Goal: Task Accomplishment & Management: Use online tool/utility

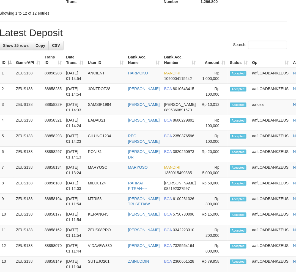
scroll to position [362, 5]
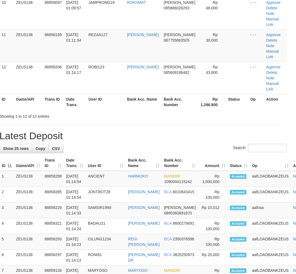
drag, startPoint x: 172, startPoint y: 150, endPoint x: 172, endPoint y: 96, distance: 53.5
click at [174, 141] on div "**********" at bounding box center [143, 127] width 296 height 948
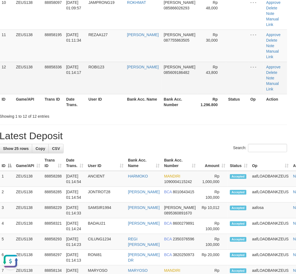
scroll to position [0, 0]
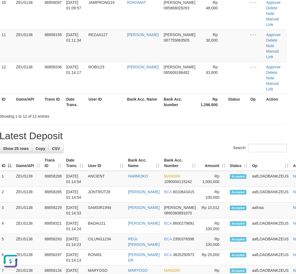
drag, startPoint x: 193, startPoint y: 144, endPoint x: 177, endPoint y: 142, distance: 16.4
click at [182, 142] on div "**********" at bounding box center [143, 127] width 296 height 948
click at [167, 137] on h1 "Latest Deposit" at bounding box center [143, 135] width 288 height 11
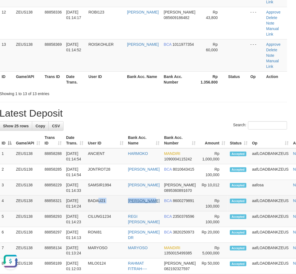
click at [142, 211] on tr "4 ZEUS138 88858321 01/10/2025 01:14:24 BADAU21 JOHAN FIRMANTO BCA 8600279891 Rp…" at bounding box center [156, 204] width 314 height 16
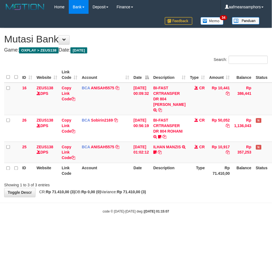
click at [182, 228] on html "Toggle navigation Home Bank Account List Load By Website Group [OXPLAY] ZEUS138…" at bounding box center [136, 114] width 272 height 228
click at [187, 228] on html "Toggle navigation Home Bank Account List Load By Website Group [OXPLAY] ZEUS138…" at bounding box center [136, 114] width 272 height 228
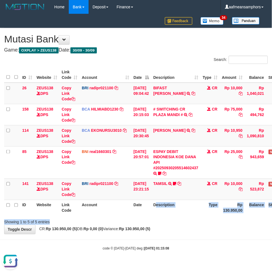
click at [155, 218] on div "Search: ID Website Link Code Account Date Description Type Amount Balance Statu…" at bounding box center [136, 140] width 264 height 169
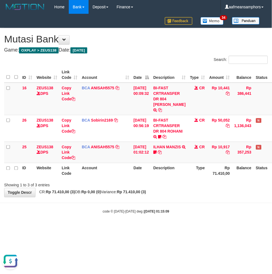
drag, startPoint x: 175, startPoint y: 196, endPoint x: 156, endPoint y: 191, distance: 19.3
click at [174, 196] on div "**********" at bounding box center [136, 112] width 272 height 169
click at [155, 191] on div "**********" at bounding box center [136, 112] width 272 height 169
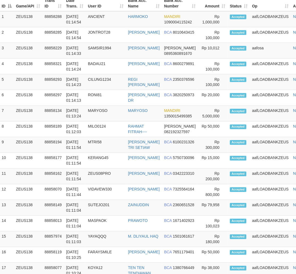
scroll to position [488, 5]
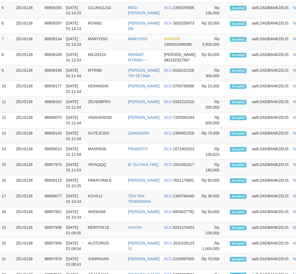
scroll to position [565, 5]
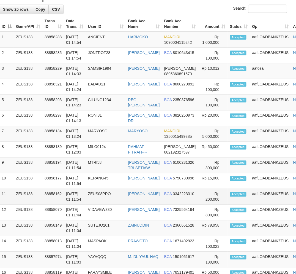
click at [152, 195] on tbody "1 ZEUS138 88858288 01/10/2025 01:14:54 ANCIENT HARMOKO MANDIRI 1090004115242 2 3" at bounding box center [156, 228] width 314 height 393
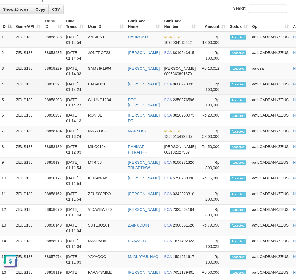
scroll to position [0, 0]
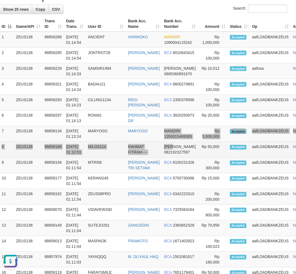
click at [172, 147] on tbody "1 ZEUS138 88858288 01/10/2025 01:14:54 ANCIENT HARMOKO MANDIRI 1090004115242 2 3" at bounding box center [156, 228] width 314 height 393
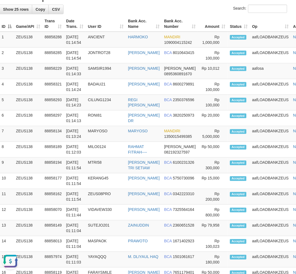
scroll to position [71, 5]
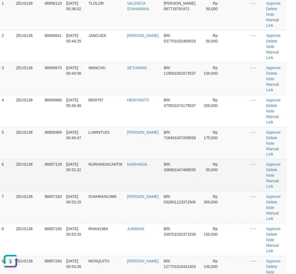
drag, startPoint x: 105, startPoint y: 191, endPoint x: 109, endPoint y: 189, distance: 4.0
click at [107, 192] on td "SYAHRANI1989" at bounding box center [106, 208] width 39 height 32
click at [95, 188] on td "NURHAIDACANTIK" at bounding box center [106, 175] width 39 height 32
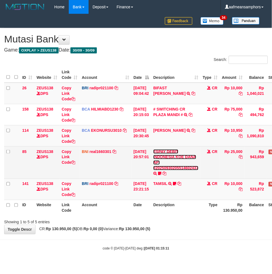
click at [177, 168] on link "ESPAY DEBIT INDONESIA KOE DANA API #20250930205514602437" at bounding box center [175, 159] width 45 height 21
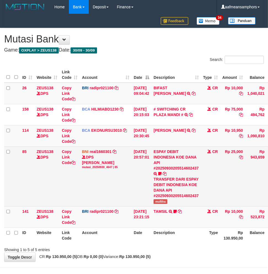
click at [167, 198] on td "ESPAY DEBIT INDONESIA KOE DANA API #20250930205514602437 TRANSFER DARI ESPAY DE…" at bounding box center [176, 176] width 50 height 60
click at [165, 199] on span "mufliha" at bounding box center [160, 201] width 14 height 5
copy span "mufliha"
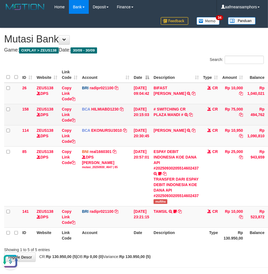
click at [237, 105] on td "Rp 75,000" at bounding box center [232, 114] width 25 height 21
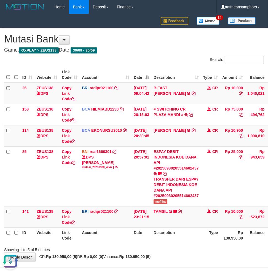
copy td "75,000"
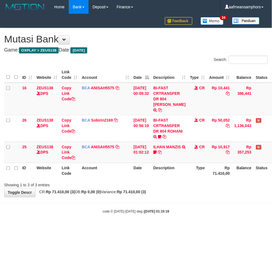
drag, startPoint x: 195, startPoint y: 211, endPoint x: 187, endPoint y: 204, distance: 10.3
click at [188, 209] on div "code © 2012-2018 dwg | 2025/10/01 01:15:19" at bounding box center [136, 212] width 272 height 6
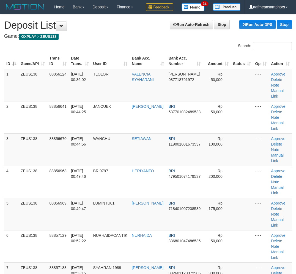
scroll to position [15, 7]
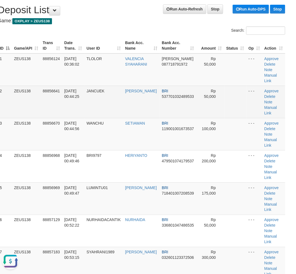
click at [110, 102] on td "JANCUEK" at bounding box center [104, 102] width 39 height 32
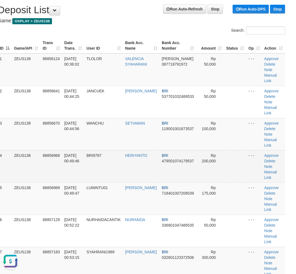
drag, startPoint x: 109, startPoint y: 102, endPoint x: 0, endPoint y: 150, distance: 118.9
click at [110, 102] on td "JANCUEK" at bounding box center [104, 102] width 39 height 32
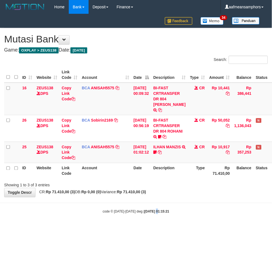
click at [152, 228] on html "Toggle navigation Home Bank Account List Load By Website Group [OXPLAY] ZEUS138…" at bounding box center [136, 114] width 272 height 228
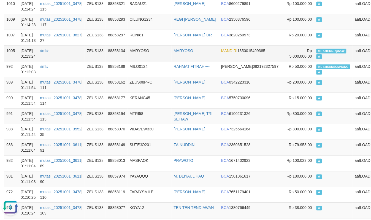
scroll to position [122, 0]
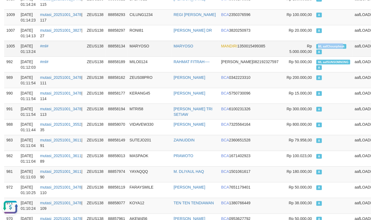
copy span "ML aafChounphea"
drag, startPoint x: 290, startPoint y: 43, endPoint x: 317, endPoint y: 44, distance: 27.0
click at [317, 44] on span "ML aafChounpheak" at bounding box center [332, 46] width 30 height 5
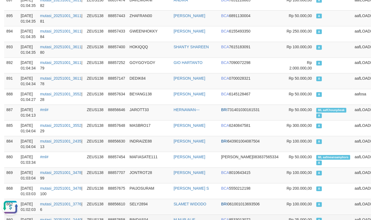
scroll to position [1668, 0]
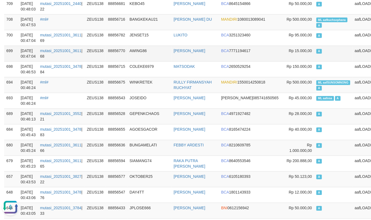
click at [137, 55] on td "AWING86" at bounding box center [150, 54] width 44 height 16
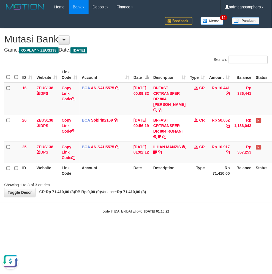
click at [139, 219] on body "Toggle navigation Home Bank Account List Load By Website Group [OXPLAY] ZEUS138…" at bounding box center [136, 114] width 272 height 228
drag, startPoint x: 136, startPoint y: 218, endPoint x: 139, endPoint y: 216, distance: 3.8
click at [133, 216] on body "Toggle navigation Home Bank Account List Load By Website Group [OXPLAY] ZEUS138…" at bounding box center [136, 114] width 272 height 228
drag, startPoint x: 153, startPoint y: 199, endPoint x: 166, endPoint y: 200, distance: 12.5
click at [159, 203] on body "Toggle navigation Home Bank Account List Load By Website Group [OXPLAY] ZEUS138…" at bounding box center [136, 114] width 272 height 228
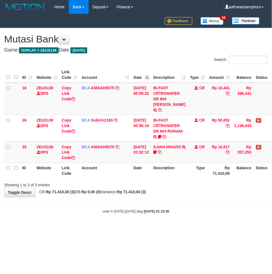
click at [178, 201] on body "Toggle navigation Home Bank Account List Load By Website Group [OXPLAY] ZEUS138…" at bounding box center [136, 114] width 272 height 228
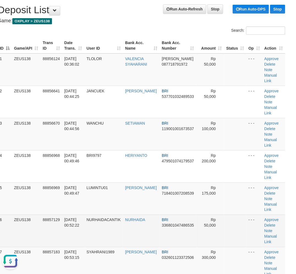
drag, startPoint x: 222, startPoint y: 239, endPoint x: 183, endPoint y: 230, distance: 40.2
click at [225, 240] on td at bounding box center [236, 231] width 22 height 32
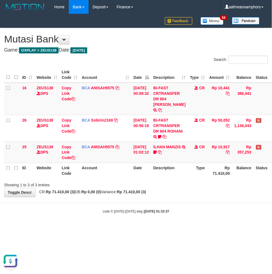
click at [196, 204] on body "Toggle navigation Home Bank Account List Load By Website Group [OXPLAY] ZEUS138…" at bounding box center [136, 114] width 272 height 228
click at [177, 211] on div "code © [DATE]-[DATE] dwg | [DATE] 01:15:41" at bounding box center [136, 212] width 272 height 6
click at [185, 207] on body "Toggle navigation Home Bank Account List Load By Website Group [OXPLAY] ZEUS138…" at bounding box center [136, 114] width 272 height 228
click at [203, 217] on body "Toggle navigation Home Bank Account List Load By Website Group [OXPLAY] ZEUS138…" at bounding box center [136, 114] width 272 height 228
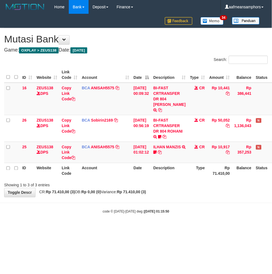
drag, startPoint x: 179, startPoint y: 213, endPoint x: 176, endPoint y: 215, distance: 4.1
click at [175, 215] on body "Toggle navigation Home Bank Account List Load By Website Group [OXPLAY] ZEUS138…" at bounding box center [136, 114] width 272 height 228
click at [178, 209] on body "Toggle navigation Home Bank Account List Load By Website Group [OXPLAY] ZEUS138…" at bounding box center [136, 114] width 272 height 228
click at [174, 192] on div "**********" at bounding box center [136, 112] width 272 height 169
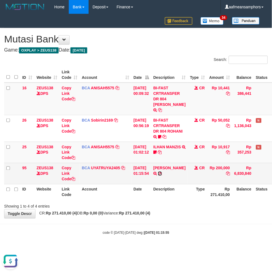
drag, startPoint x: 179, startPoint y: 173, endPoint x: 187, endPoint y: 174, distance: 8.9
click at [162, 173] on icon at bounding box center [160, 174] width 4 height 4
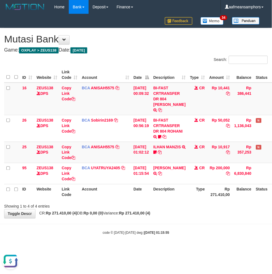
drag, startPoint x: 177, startPoint y: 225, endPoint x: 173, endPoint y: 226, distance: 4.5
click at [177, 225] on body "Toggle navigation Home Bank Account List Load By Website Group [OXPLAY] ZEUS138…" at bounding box center [136, 124] width 272 height 249
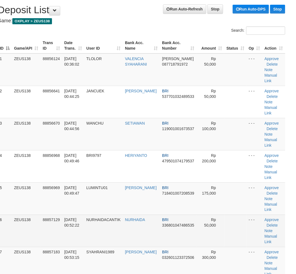
click at [147, 236] on tr "6 ZEUS138 88857129 01/10/2025 00:52:22 NURHAIDACANTIK NURHAIDA BRI 336801047486…" at bounding box center [142, 231] width 288 height 32
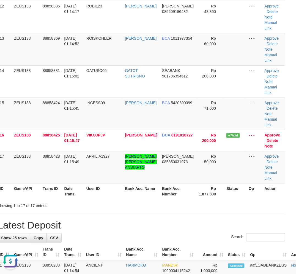
click at [132, 226] on h1 "Latest Deposit" at bounding box center [142, 225] width 288 height 11
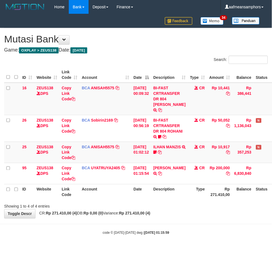
click at [170, 213] on div "**********" at bounding box center [136, 123] width 272 height 190
drag, startPoint x: 169, startPoint y: 214, endPoint x: 270, endPoint y: 200, distance: 101.9
click at [168, 214] on div "**********" at bounding box center [136, 123] width 272 height 190
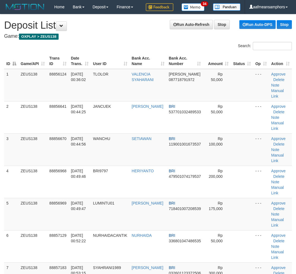
scroll to position [448, 1]
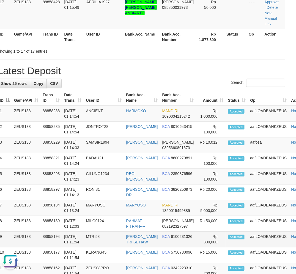
click at [82, 247] on td "01/10/2025 01:11:54" at bounding box center [73, 240] width 22 height 16
drag, startPoint x: 83, startPoint y: 247, endPoint x: 48, endPoint y: 239, distance: 35.8
click at [83, 247] on td "01/10/2025 01:11:54" at bounding box center [73, 240] width 22 height 16
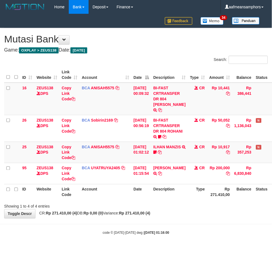
drag, startPoint x: 210, startPoint y: 222, endPoint x: 207, endPoint y: 220, distance: 3.3
click at [207, 220] on body "Toggle navigation Home Bank Account List Load By Website Group [OXPLAY] ZEUS138…" at bounding box center [136, 124] width 272 height 249
click at [198, 218] on body "Toggle navigation Home Bank Account List Load By Website Group [OXPLAY] ZEUS138…" at bounding box center [136, 124] width 272 height 249
click at [197, 217] on div "**********" at bounding box center [136, 123] width 272 height 190
click at [178, 217] on div "**********" at bounding box center [136, 123] width 272 height 190
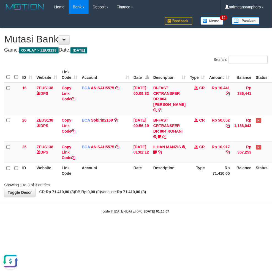
click at [194, 213] on div "code © 2012-2018 dwg | 2025/10/01 01:16:07" at bounding box center [136, 212] width 272 height 6
drag, startPoint x: 196, startPoint y: 207, endPoint x: 189, endPoint y: 209, distance: 6.7
click at [192, 208] on body "Toggle navigation Home Bank Account List Load By Website Group [OXPLAY] ZEUS138…" at bounding box center [136, 114] width 272 height 228
drag, startPoint x: 200, startPoint y: 203, endPoint x: 199, endPoint y: 206, distance: 3.0
click at [200, 204] on body "Toggle navigation Home Bank Account List Load By Website Group [OXPLAY] ZEUS138…" at bounding box center [136, 114] width 272 height 228
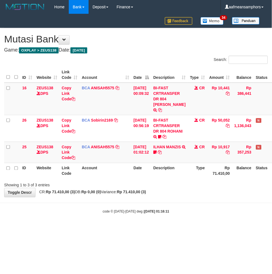
click at [173, 217] on body "Toggle navigation Home Bank Account List Load By Website Group [OXPLAY] ZEUS138…" at bounding box center [136, 114] width 272 height 228
click at [187, 205] on body "Toggle navigation Home Bank Account List Load By Website Group [OXPLAY] ZEUS138…" at bounding box center [136, 114] width 272 height 228
click at [196, 205] on body "Toggle navigation Home Bank Account List Load By Website Group [OXPLAY] ZEUS138…" at bounding box center [136, 114] width 272 height 228
drag, startPoint x: 195, startPoint y: 207, endPoint x: 200, endPoint y: 209, distance: 5.1
click at [194, 207] on body "Toggle navigation Home Bank Account List Load By Website Group [OXPLAY] ZEUS138…" at bounding box center [136, 114] width 272 height 228
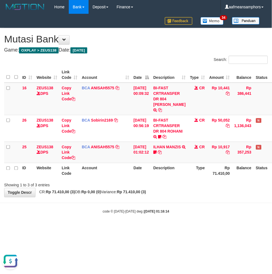
click at [193, 209] on div "code © 2012-2018 dwg | 2025/10/01 01:16:14" at bounding box center [136, 212] width 272 height 6
click at [192, 207] on body "Toggle navigation Home Bank Account List Load By Website Group [OXPLAY] ZEUS138…" at bounding box center [136, 114] width 272 height 228
drag, startPoint x: 0, startPoint y: 0, endPoint x: 198, endPoint y: 206, distance: 285.9
click at [198, 206] on body "Toggle navigation Home Bank Account List Load By Website Group [OXPLAY] ZEUS138…" at bounding box center [136, 114] width 272 height 228
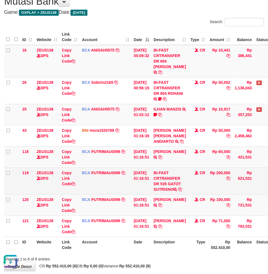
scroll to position [87, 0]
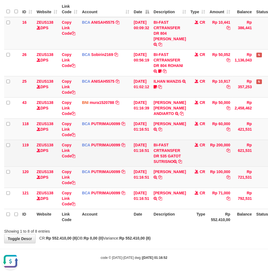
drag, startPoint x: 158, startPoint y: 152, endPoint x: 168, endPoint y: 157, distance: 10.9
click at [168, 157] on td "BI-FAST CRTRANSFER DR 535 GATOT SUTRISNO" at bounding box center [169, 153] width 37 height 27
copy td "GATOT SUTR"
click at [65, 143] on link "Copy Link Code" at bounding box center [69, 150] width 14 height 15
copy td "GATOT SUTR"
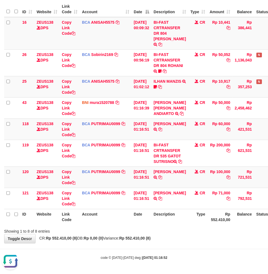
scroll to position [88, 0]
click at [189, 241] on div "**********" at bounding box center [134, 103] width 268 height 281
drag, startPoint x: 189, startPoint y: 238, endPoint x: 192, endPoint y: 238, distance: 3.1
click at [189, 238] on div "**********" at bounding box center [134, 103] width 268 height 281
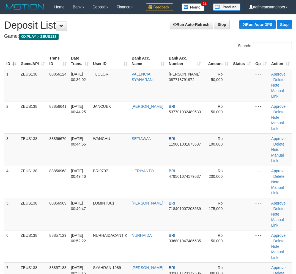
scroll to position [763, 0]
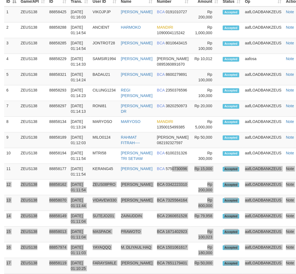
drag, startPoint x: 138, startPoint y: 183, endPoint x: 177, endPoint y: 123, distance: 71.5
click at [161, 178] on tbody "1 ZEUS138 88858425 01/10/2025 01:16:03 VIKOJPJP YUSUF EFENDI BCA 0191010727 Rp …" at bounding box center [155, 203] width 303 height 393
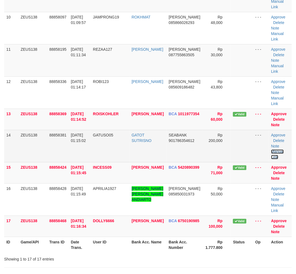
click at [278, 150] on link "Manual Link" at bounding box center [278, 154] width 13 height 10
click at [272, 152] on link "Manual Link" at bounding box center [278, 154] width 13 height 10
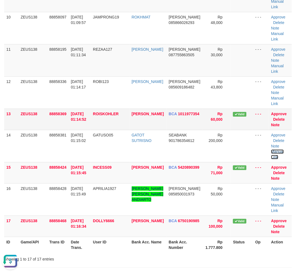
click at [272, 149] on link "Manual Link" at bounding box center [278, 154] width 13 height 10
drag, startPoint x: 94, startPoint y: 240, endPoint x: 0, endPoint y: 227, distance: 94.8
click at [84, 237] on th "Date Trans." at bounding box center [80, 245] width 22 height 16
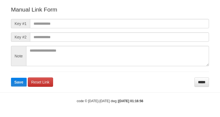
scroll to position [61, 0]
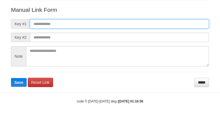
click at [141, 24] on input "text" at bounding box center [119, 23] width 179 height 9
paste input "**********"
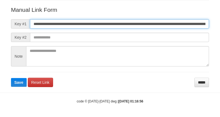
scroll to position [0, 393]
type input "**********"
click at [11, 78] on button "Save" at bounding box center [19, 82] width 16 height 9
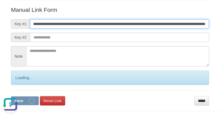
scroll to position [0, 0]
click at [11, 97] on button "Save" at bounding box center [25, 101] width 28 height 9
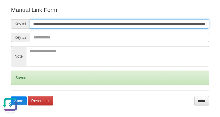
click at [11, 97] on button "Save" at bounding box center [19, 101] width 16 height 9
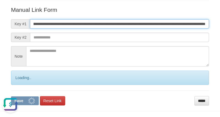
click at [11, 97] on button "Save" at bounding box center [25, 101] width 28 height 9
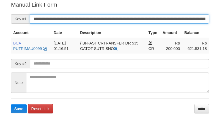
click at [149, 16] on input "**********" at bounding box center [119, 18] width 179 height 9
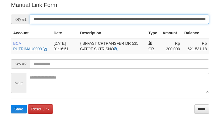
click at [149, 16] on input "**********" at bounding box center [119, 19] width 179 height 9
click at [11, 105] on button "Save" at bounding box center [19, 109] width 16 height 9
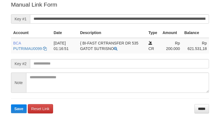
click at [11, 105] on button "Save" at bounding box center [19, 109] width 16 height 9
click at [146, 19] on input "**********" at bounding box center [119, 18] width 179 height 9
click at [11, 105] on button "Save" at bounding box center [19, 109] width 16 height 9
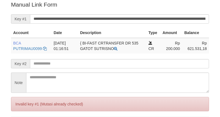
click at [148, 20] on input "**********" at bounding box center [119, 18] width 179 height 9
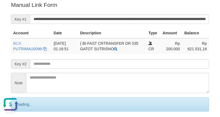
scroll to position [0, 0]
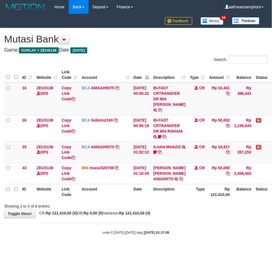
click at [179, 200] on th "Description" at bounding box center [169, 192] width 37 height 16
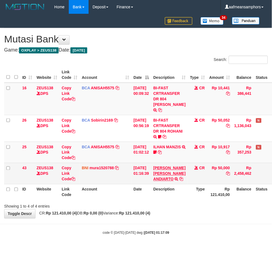
scroll to position [0, 6]
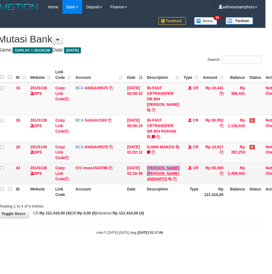
drag, startPoint x: 151, startPoint y: 163, endPoint x: 159, endPoint y: 179, distance: 18.2
click at [159, 179] on td "MOHAMMAD NUR ROCHMAN ANDIARTO TRANSFER DARI SDR MOHAMMAD NUR ROCHMAN ANDIARTO" at bounding box center [163, 173] width 37 height 21
copy link "MOHAMMAD NUR ROC"
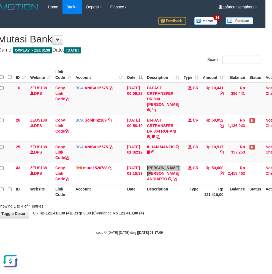
scroll to position [0, 0]
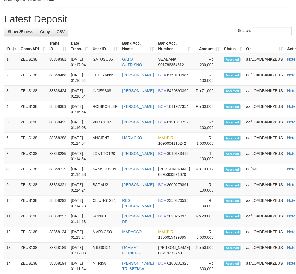
scroll to position [402, 0]
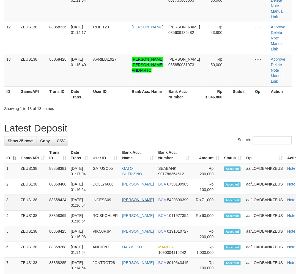
drag, startPoint x: 116, startPoint y: 233, endPoint x: 132, endPoint y: 206, distance: 31.4
click at [120, 226] on tr "4 ZEUS138 88858369 01/10/2025 01:16:54 ROISKOHLER AHMAD ROISUL FAHMI BCA 101197…" at bounding box center [156, 219] width 304 height 16
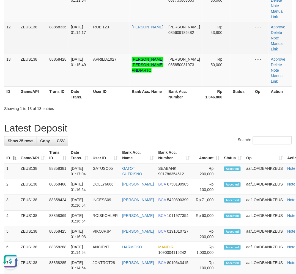
drag, startPoint x: 113, startPoint y: 131, endPoint x: 145, endPoint y: 31, distance: 105.0
click at [114, 130] on h1 "Latest Deposit" at bounding box center [148, 128] width 288 height 11
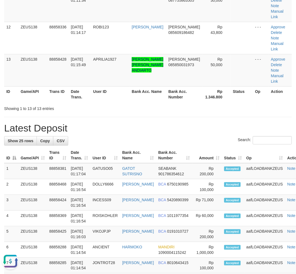
drag, startPoint x: 119, startPoint y: 116, endPoint x: 2, endPoint y: 159, distance: 124.9
click at [119, 116] on div "**********" at bounding box center [148, 103] width 296 height 980
drag, startPoint x: 149, startPoint y: 99, endPoint x: 0, endPoint y: 172, distance: 166.2
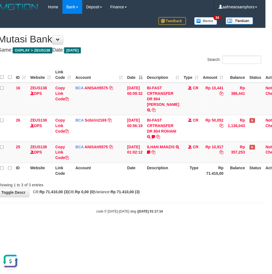
click at [170, 220] on body "Toggle navigation Home Bank Account List Load By Website Group [OXPLAY] ZEUS138…" at bounding box center [130, 114] width 272 height 228
click at [167, 200] on body "Toggle navigation Home Bank Account List Load By Website Group [OXPLAY] ZEUS138…" at bounding box center [130, 114] width 272 height 228
click at [163, 196] on div "**********" at bounding box center [130, 112] width 272 height 169
click at [140, 193] on strong "Rp 71.410,00 (3)" at bounding box center [125, 192] width 29 height 4
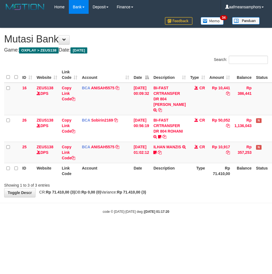
click at [200, 218] on body "Toggle navigation Home Bank Account List Load By Website Group [OXPLAY] ZEUS138…" at bounding box center [136, 114] width 272 height 228
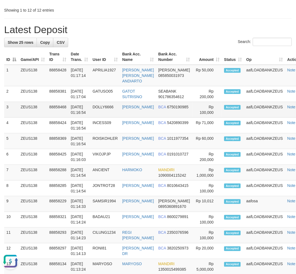
click at [96, 118] on td "DOLLY6666" at bounding box center [106, 110] width 30 height 16
click at [98, 118] on td "DOLLY6666" at bounding box center [106, 110] width 30 height 16
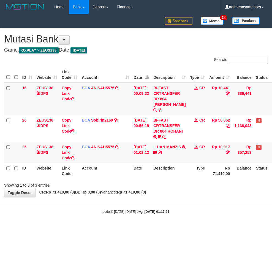
scroll to position [0, 6]
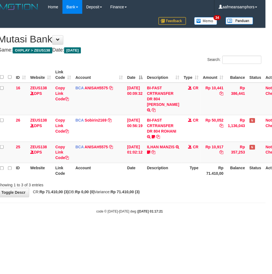
click at [92, 228] on html "Toggle navigation Home Bank Account List Load By Website Group [OXPLAY] ZEUS138…" at bounding box center [130, 114] width 272 height 228
click at [118, 227] on body "Toggle navigation Home Bank Account List Load By Website Group [OXPLAY] ZEUS138…" at bounding box center [130, 114] width 272 height 228
click at [117, 227] on body "Toggle navigation Home Bank Account List Load By Website Group [OXPLAY] ZEUS138…" at bounding box center [130, 114] width 272 height 228
click at [140, 225] on body "Toggle navigation Home Bank Account List Load By Website Group [OXPLAY] ZEUS138…" at bounding box center [130, 114] width 272 height 228
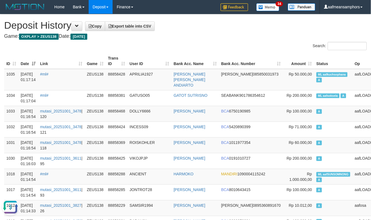
click at [210, 35] on h4 "Game: OXPLAY > ZEUS138 Date: Today" at bounding box center [185, 37] width 363 height 6
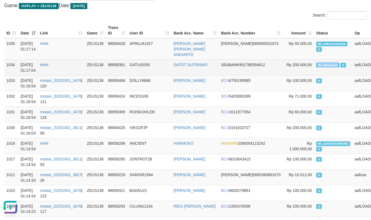
copy span "ML aafsoksela"
drag, startPoint x: 289, startPoint y: 65, endPoint x: 312, endPoint y: 66, distance: 23.4
click at [314, 66] on td "ML aafsoksela A" at bounding box center [333, 68] width 38 height 16
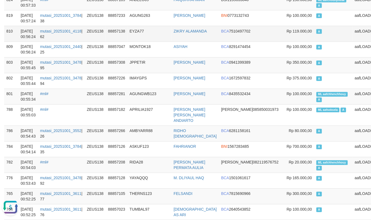
click at [150, 40] on td "EYZA77" at bounding box center [150, 34] width 44 height 16
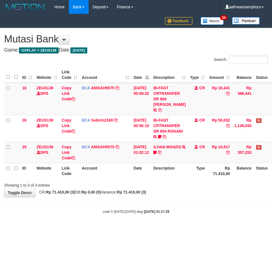
scroll to position [0, 6]
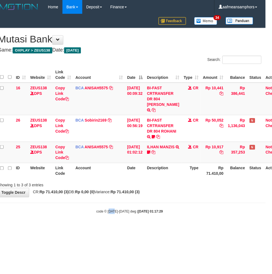
click at [110, 205] on body "Toggle navigation Home Bank Account List Load By Website Group [OXPLAY] ZEUS138…" at bounding box center [130, 114] width 272 height 228
click at [147, 204] on body "Toggle navigation Home Bank Account List Load By Website Group [OXPLAY] ZEUS138…" at bounding box center [130, 114] width 272 height 228
drag, startPoint x: 138, startPoint y: 201, endPoint x: 152, endPoint y: 205, distance: 14.6
click at [147, 204] on body "Toggle navigation Home Bank Account List Load By Website Group [OXPLAY] ZEUS138…" at bounding box center [130, 114] width 272 height 228
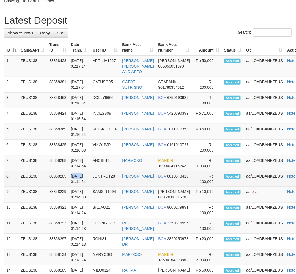
click at [80, 187] on td "01/10/2025 01:14:54" at bounding box center [80, 179] width 22 height 16
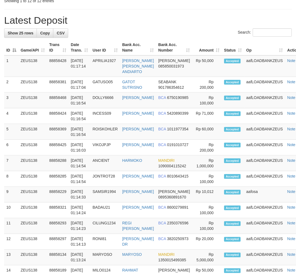
scroll to position [534, 0]
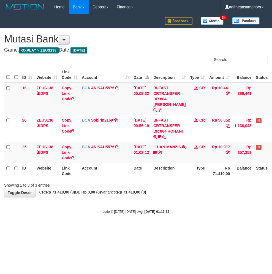
scroll to position [0, 6]
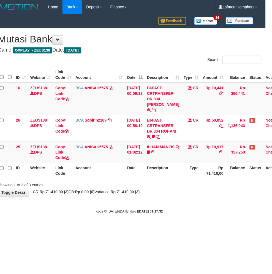
drag, startPoint x: 164, startPoint y: 215, endPoint x: 168, endPoint y: 206, distance: 10.5
click at [165, 215] on body "Toggle navigation Home Bank Account List Load By Website Group [OXPLAY] ZEUS138…" at bounding box center [130, 114] width 272 height 228
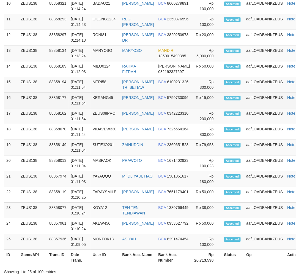
scroll to position [600, 0]
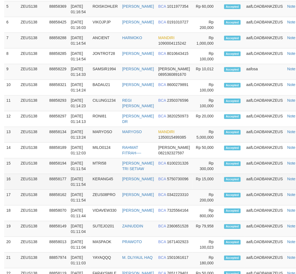
click at [96, 190] on td "KERANG45" at bounding box center [106, 182] width 30 height 16
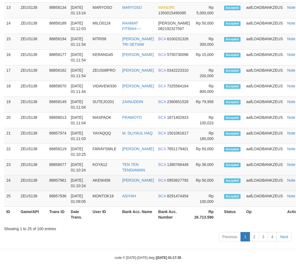
click at [93, 189] on tr "24 ZEUS138 88857961 01/10/2025 01:10:24 AKEW456 MUHAMAD ASIK BCA 0953627792 Rp …" at bounding box center [156, 183] width 304 height 16
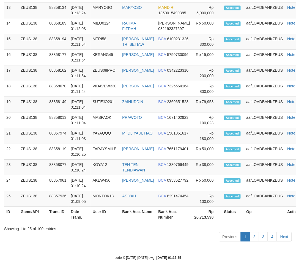
scroll to position [666, 0]
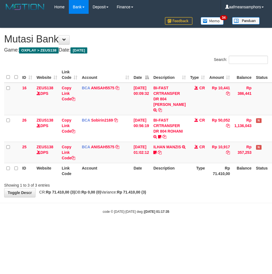
scroll to position [0, 6]
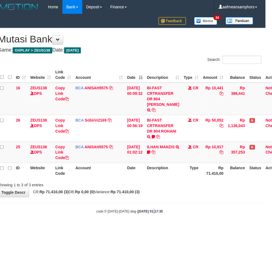
drag, startPoint x: 148, startPoint y: 214, endPoint x: 136, endPoint y: 215, distance: 11.9
click at [147, 216] on body "Toggle navigation Home Bank Account List Load By Website Group [OXPLAY] ZEUS138…" at bounding box center [130, 114] width 272 height 228
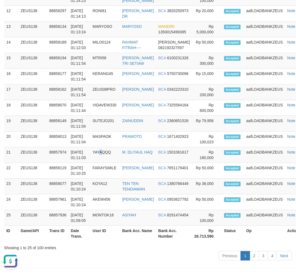
drag, startPoint x: 104, startPoint y: 169, endPoint x: 0, endPoint y: 176, distance: 104.1
click at [104, 163] on td "YAYAQQQ" at bounding box center [106, 155] width 30 height 16
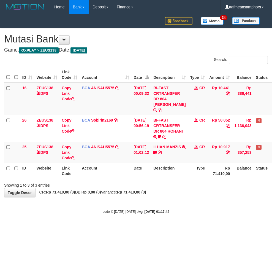
scroll to position [0, 6]
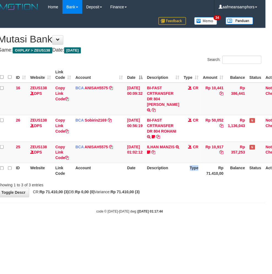
click at [191, 165] on th "Type" at bounding box center [191, 171] width 19 height 16
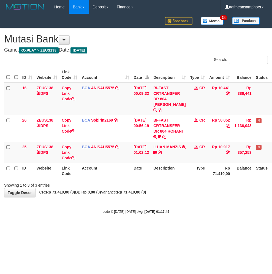
scroll to position [0, 6]
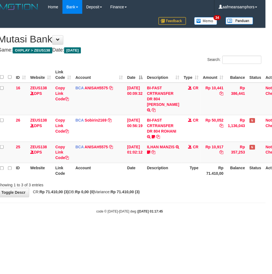
click at [204, 183] on div "Showing 1 to 3 of 3 entries" at bounding box center [130, 184] width 272 height 8
click at [161, 149] on link "ILHAN MANZIS" at bounding box center [161, 147] width 28 height 4
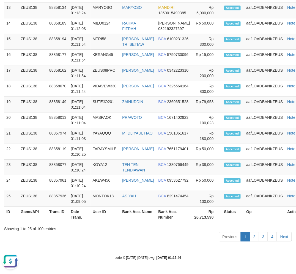
click at [160, 241] on div "Previous 1 2 3 4 Next" at bounding box center [148, 237] width 288 height 12
drag, startPoint x: 160, startPoint y: 241, endPoint x: 84, endPoint y: 230, distance: 76.8
click at [157, 240] on div "Previous 1 2 3 4 Next" at bounding box center [148, 237] width 288 height 12
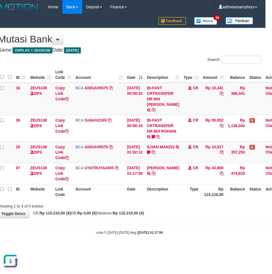
drag, startPoint x: 221, startPoint y: 222, endPoint x: 224, endPoint y: 221, distance: 3.1
click at [221, 222] on body "Toggle navigation Home Bank Account List Load By Website Group [OXPLAY] ZEUS138…" at bounding box center [130, 124] width 272 height 249
click at [196, 214] on div "**********" at bounding box center [130, 123] width 272 height 190
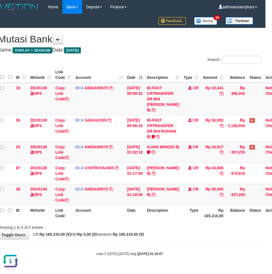
click at [180, 240] on body "Toggle navigation Home Bank Account List Load By Website Group [OXPLAY] ZEUS138…" at bounding box center [130, 135] width 272 height 270
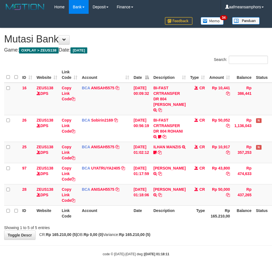
scroll to position [0, 6]
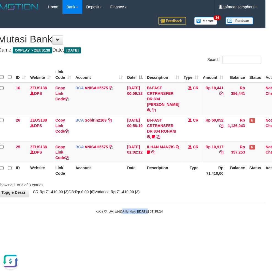
drag, startPoint x: 123, startPoint y: 222, endPoint x: 129, endPoint y: 222, distance: 5.5
click at [123, 222] on body "Toggle navigation Home Bank Account List Load By Website Group [OXPLAY] ZEUS138…" at bounding box center [130, 114] width 272 height 228
click at [158, 214] on body "Toggle navigation Home Bank Account List Load By Website Group [OXPLAY] ZEUS138…" at bounding box center [130, 114] width 272 height 228
click at [159, 216] on body "Toggle navigation Home Bank Account List Load By Website Group [OXPLAY] ZEUS138…" at bounding box center [130, 114] width 272 height 228
click at [188, 203] on body "Toggle navigation Home Bank Account List Load By Website Group [OXPLAY] ZEUS138…" at bounding box center [130, 114] width 272 height 228
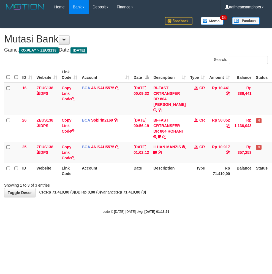
scroll to position [0, 6]
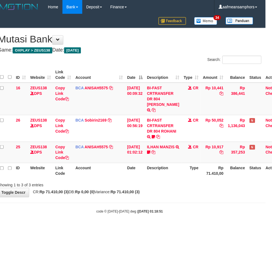
drag, startPoint x: 0, startPoint y: 0, endPoint x: 203, endPoint y: 195, distance: 281.4
click at [197, 200] on body "Toggle navigation Home Bank Account List Load By Website Group [OXPLAY] ZEUS138…" at bounding box center [130, 114] width 272 height 228
drag, startPoint x: 206, startPoint y: 213, endPoint x: 199, endPoint y: 215, distance: 6.7
click at [198, 214] on body "Toggle navigation Home Bank Account List Load By Website Group [OXPLAY] ZEUS138…" at bounding box center [130, 114] width 272 height 228
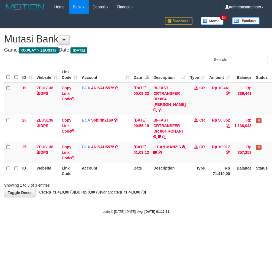
scroll to position [0, 6]
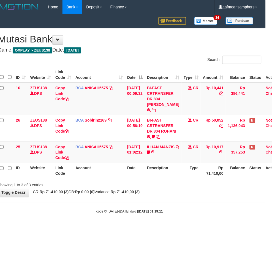
click at [206, 199] on body "Toggle navigation Home Bank Account List Load By Website Group [OXPLAY] ZEUS138…" at bounding box center [130, 114] width 272 height 228
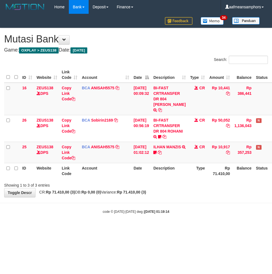
scroll to position [0, 6]
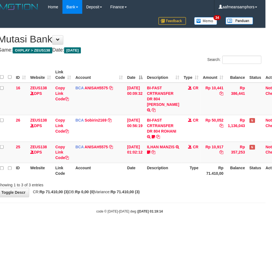
click at [171, 195] on div "**********" at bounding box center [130, 112] width 272 height 169
drag, startPoint x: 158, startPoint y: 191, endPoint x: 165, endPoint y: 188, distance: 6.8
click at [158, 191] on div "**********" at bounding box center [130, 112] width 272 height 169
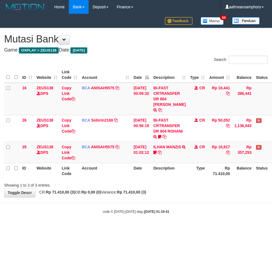
scroll to position [0, 6]
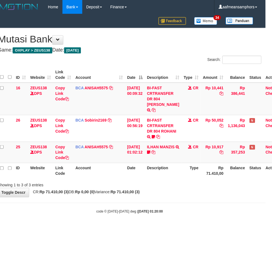
click at [188, 196] on div "**********" at bounding box center [130, 112] width 272 height 169
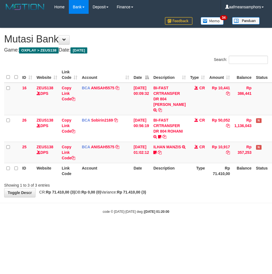
scroll to position [0, 6]
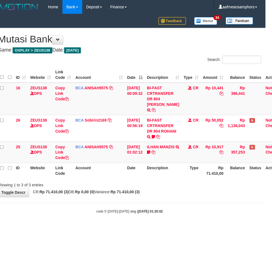
click at [177, 197] on div "**********" at bounding box center [130, 112] width 272 height 169
click at [170, 228] on html "Toggle navigation Home Bank Account List Load By Website Group [OXPLAY] ZEUS138…" at bounding box center [130, 114] width 272 height 228
click at [235, 219] on body "Toggle navigation Home Bank Account List Load By Website Group [OXPLAY] ZEUS138…" at bounding box center [130, 114] width 272 height 228
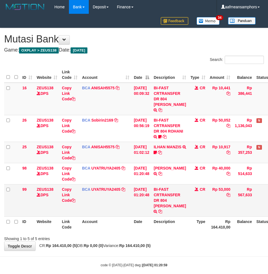
click at [232, 207] on td "Rp 567,633" at bounding box center [242, 200] width 21 height 32
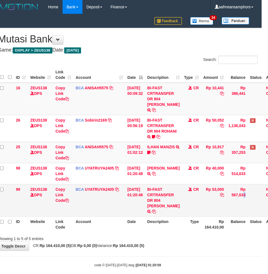
scroll to position [0, 6]
drag, startPoint x: 152, startPoint y: 207, endPoint x: 160, endPoint y: 213, distance: 10.4
click at [160, 213] on td "BI-FAST CRTRANSFER DR 804 [PERSON_NAME]" at bounding box center [163, 200] width 37 height 32
copy td "RAHMAT FITR"
drag, startPoint x: 155, startPoint y: 215, endPoint x: 176, endPoint y: 204, distance: 24.0
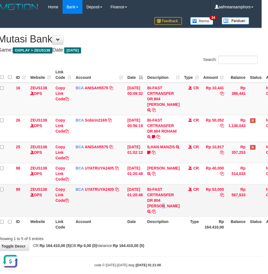
click at [155, 215] on td "BI-FAST CRTRANSFER DR 804 [PERSON_NAME]" at bounding box center [163, 200] width 37 height 32
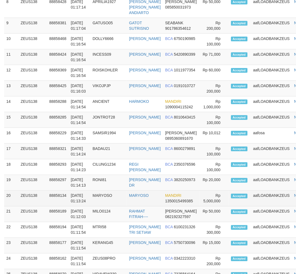
click at [103, 206] on tr "20 ZEUS138 88858134 01/10/2025 01:13:24 MARYOSO MARYOSO MANDIRI 1350015499385 R…" at bounding box center [159, 199] width 311 height 16
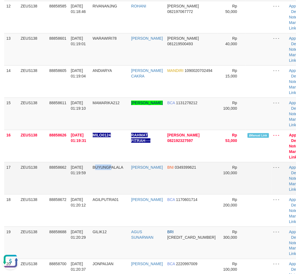
click at [96, 193] on td "BUYUNGPALALA" at bounding box center [110, 178] width 39 height 32
drag, startPoint x: 103, startPoint y: 227, endPoint x: 144, endPoint y: 166, distance: 73.4
click at [108, 223] on tr "18 ZEUS138 88858672 01/10/2025 01:20:12 AGILPUTRA01 DALHAR NURGIYANTO BCA 11706…" at bounding box center [157, 210] width 306 height 32
click at [290, 53] on link "Manual Link" at bounding box center [296, 58] width 13 height 10
click at [290, 54] on link "Manual Link" at bounding box center [296, 58] width 13 height 10
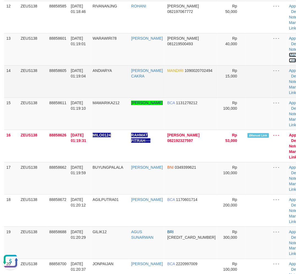
click at [290, 53] on link "Manual Link" at bounding box center [296, 58] width 13 height 10
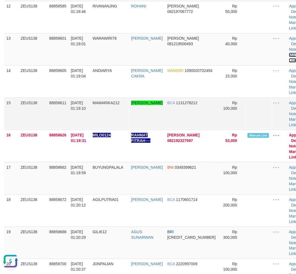
click at [290, 53] on link "Manual Link" at bounding box center [296, 58] width 13 height 10
drag, startPoint x: 103, startPoint y: 237, endPoint x: 0, endPoint y: 226, distance: 102.8
click at [103, 236] on tr "19 ZEUS138 88858688 01/10/2025 01:20:29 GILIK12 AGUS SUNARWAN BRI 1063010138395…" at bounding box center [157, 243] width 306 height 32
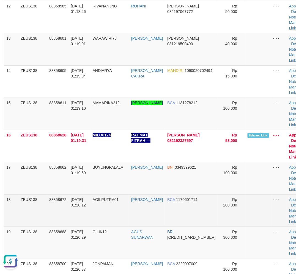
click at [73, 204] on span "[DATE] 01:20:12" at bounding box center [78, 202] width 15 height 10
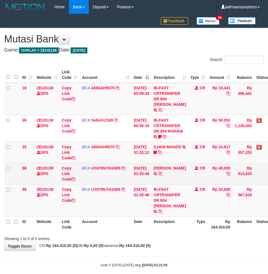
scroll to position [0, 6]
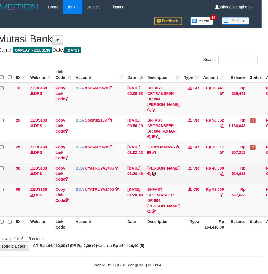
click at [156, 174] on icon at bounding box center [154, 174] width 4 height 4
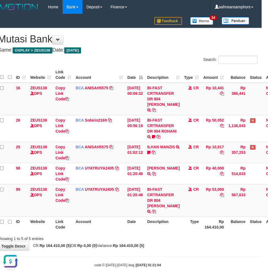
scroll to position [0, 0]
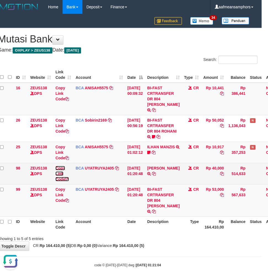
click at [59, 174] on link "Copy Link Code" at bounding box center [62, 173] width 14 height 15
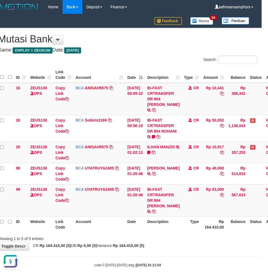
scroll to position [76, 0]
drag, startPoint x: 192, startPoint y: 239, endPoint x: 188, endPoint y: 239, distance: 3.0
click at [190, 239] on div "Showing 1 to 5 of 5 entries" at bounding box center [128, 238] width 268 height 8
drag, startPoint x: 188, startPoint y: 239, endPoint x: 272, endPoint y: 230, distance: 83.7
click at [190, 238] on div "Showing 1 to 5 of 5 entries" at bounding box center [128, 238] width 268 height 8
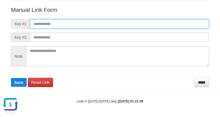
paste input "**********"
click at [122, 26] on input "text" at bounding box center [119, 23] width 179 height 9
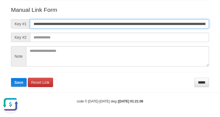
scroll to position [0, 328]
type input "**********"
click at [11, 78] on button "Save" at bounding box center [19, 82] width 16 height 9
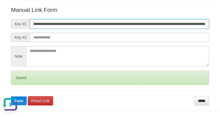
click at [11, 97] on button "Save" at bounding box center [19, 101] width 16 height 9
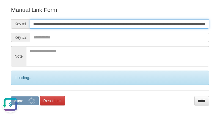
click at [11, 97] on button "Save" at bounding box center [25, 101] width 28 height 9
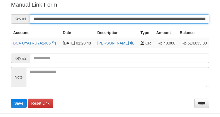
click at [102, 17] on input "**********" at bounding box center [119, 18] width 179 height 9
click at [11, 99] on button "Save" at bounding box center [19, 103] width 16 height 9
click at [102, 17] on input "**********" at bounding box center [119, 18] width 179 height 9
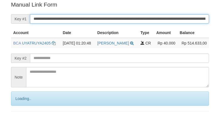
scroll to position [111, 0]
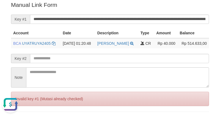
scroll to position [0, 0]
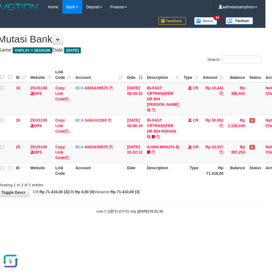
click at [117, 228] on html "Toggle navigation Home Bank Account List Load By Website Group [OXPLAY] ZEUS138…" at bounding box center [130, 114] width 272 height 228
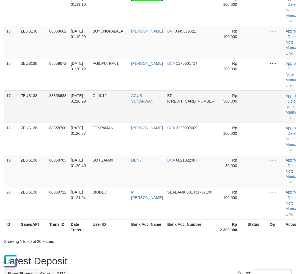
click at [72, 116] on td "01/10/2025 01:20:29" at bounding box center [80, 106] width 22 height 32
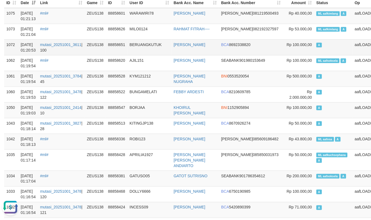
scroll to position [61, 0]
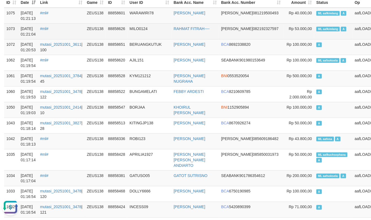
click at [127, 37] on td "88858626" at bounding box center [116, 31] width 21 height 16
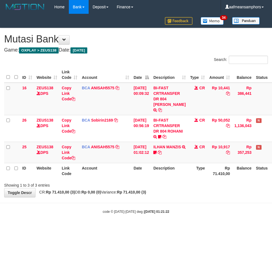
scroll to position [0, 6]
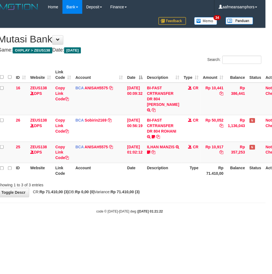
click at [168, 228] on html "Toggle navigation Home Bank Account List Load By Website Group [OXPLAY] ZEUS138…" at bounding box center [130, 114] width 272 height 228
drag, startPoint x: 168, startPoint y: 225, endPoint x: 241, endPoint y: 222, distance: 72.8
click at [166, 226] on body "Toggle navigation Home Bank Account List Load By Website Group [OXPLAY] ZEUS138…" at bounding box center [130, 114] width 272 height 228
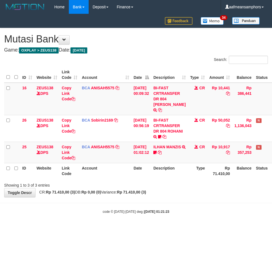
scroll to position [0, 6]
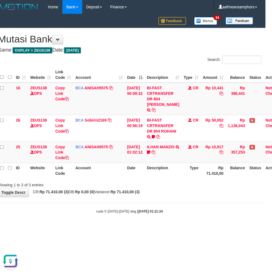
click at [159, 212] on div "code © 2012-2018 dwg | 2025/10/01 01:21:24" at bounding box center [130, 212] width 272 height 6
click at [155, 209] on div "code © 2012-2018 dwg | 2025/10/01 01:21:24" at bounding box center [130, 212] width 272 height 6
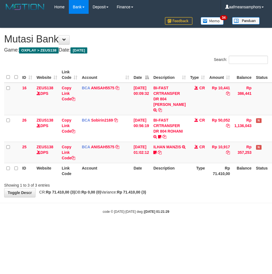
scroll to position [0, 6]
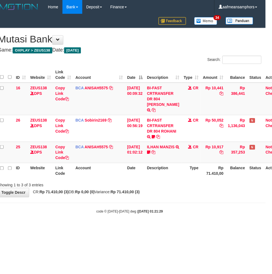
click at [181, 215] on body "Toggle navigation Home Bank Account List Load By Website Group [OXPLAY] ZEUS138…" at bounding box center [130, 114] width 272 height 228
click at [169, 203] on body "Toggle navigation Home Bank Account List Load By Website Group [OXPLAY] ZEUS138…" at bounding box center [130, 114] width 272 height 228
click at [163, 201] on body "Toggle navigation Home Bank Account List Load By Website Group [OXPLAY] ZEUS138…" at bounding box center [130, 114] width 272 height 228
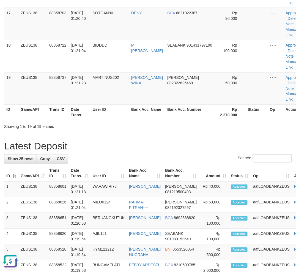
drag, startPoint x: 103, startPoint y: 133, endPoint x: 98, endPoint y: 135, distance: 4.6
click at [105, 133] on div "**********" at bounding box center [148, 26] width 296 height 1179
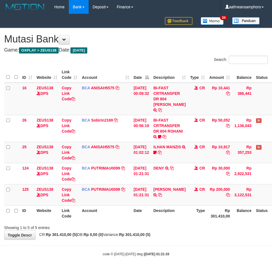
scroll to position [0, 6]
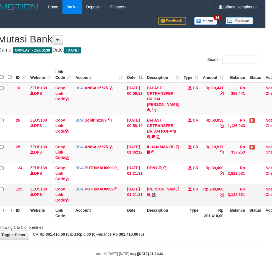
click at [156, 197] on icon at bounding box center [154, 195] width 4 height 4
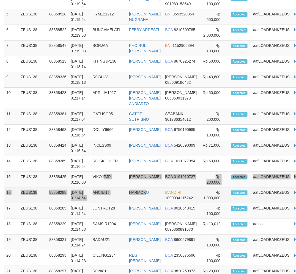
click at [148, 219] on tbody "1 ZEUS138 88858601 01/10/2025 01:21:13 WARAWIRI78 AHMAD TURMUJI DANA 0812195004…" at bounding box center [159, 145] width 311 height 398
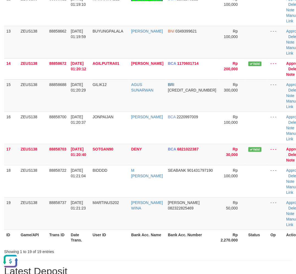
drag, startPoint x: 76, startPoint y: 236, endPoint x: 79, endPoint y: 231, distance: 6.8
click at [79, 235] on th "Date Trans." at bounding box center [80, 238] width 22 height 16
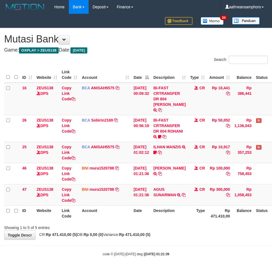
scroll to position [0, 6]
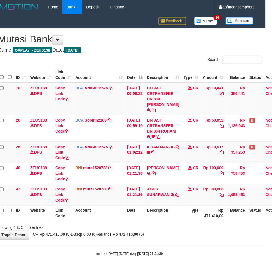
click at [190, 220] on th "Type" at bounding box center [191, 213] width 19 height 16
click at [186, 208] on th "Type" at bounding box center [191, 213] width 19 height 16
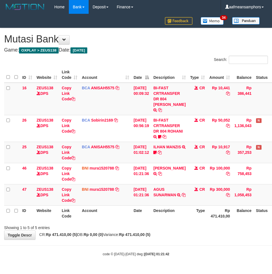
scroll to position [0, 6]
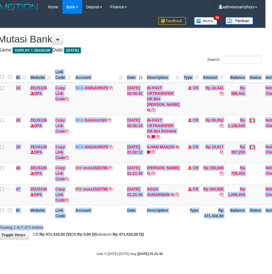
click at [185, 223] on div "Search: ID Website Link Code Account Date Description Type Amount Balance Statu…" at bounding box center [130, 143] width 264 height 175
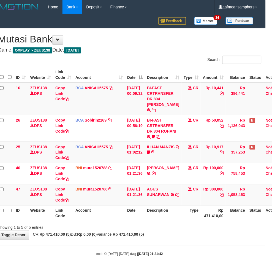
click at [185, 215] on th "Type" at bounding box center [191, 213] width 19 height 16
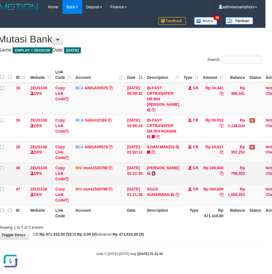
drag, startPoint x: 157, startPoint y: 172, endPoint x: 244, endPoint y: 176, distance: 86.6
click at [156, 172] on icon at bounding box center [154, 174] width 4 height 4
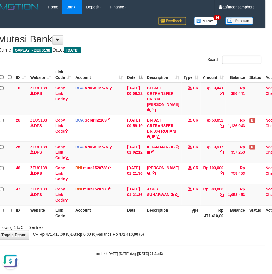
drag, startPoint x: 185, startPoint y: 208, endPoint x: 189, endPoint y: 208, distance: 3.9
click at [184, 208] on th "Type" at bounding box center [191, 213] width 19 height 16
click at [194, 205] on th "Type" at bounding box center [191, 213] width 19 height 16
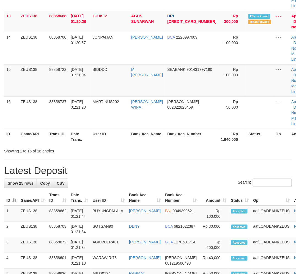
scroll to position [430, 0]
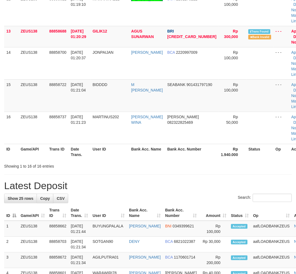
click at [146, 184] on div "**********" at bounding box center [148, 119] width 296 height 1071
click at [114, 185] on h1 "Latest Deposit" at bounding box center [148, 185] width 288 height 11
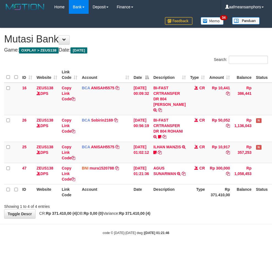
scroll to position [0, 6]
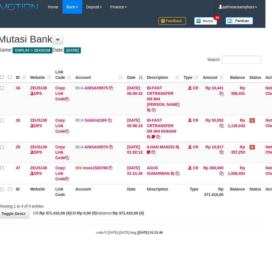
click at [203, 224] on body "Toggle navigation Home Bank Account List Load By Website Group [OXPLAY] ZEUS138…" at bounding box center [130, 124] width 272 height 249
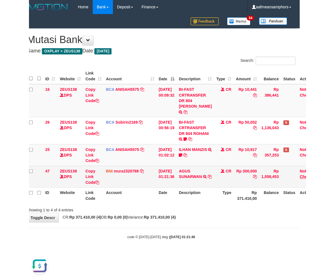
scroll to position [0, 0]
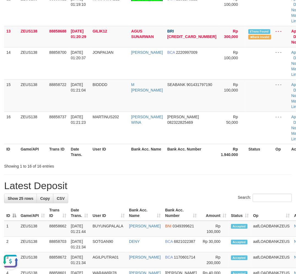
click at [158, 179] on div "**********" at bounding box center [148, 119] width 296 height 1071
click at [144, 180] on div "**********" at bounding box center [148, 119] width 296 height 1071
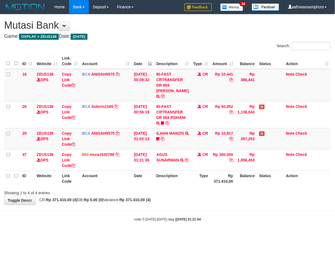
click at [144, 205] on body "Toggle navigation Home Bank Account List Load By Website Group [OXPLAY] ZEUS138…" at bounding box center [167, 117] width 335 height 235
drag, startPoint x: 220, startPoint y: 194, endPoint x: 322, endPoint y: 180, distance: 103.3
click at [221, 194] on div "Showing 1 to 4 of 4 entries" at bounding box center [167, 192] width 335 height 8
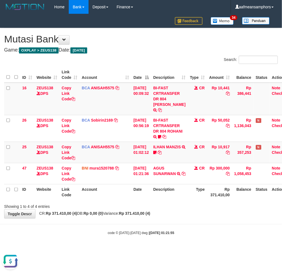
drag, startPoint x: 212, startPoint y: 224, endPoint x: 205, endPoint y: 230, distance: 9.1
click at [205, 229] on body "Toggle navigation Home Bank Account List Load By Website Group [OXPLAY] ZEUS138…" at bounding box center [141, 124] width 282 height 249
click at [189, 222] on body "Toggle navigation Home Bank Account List Load By Website Group [OXPLAY] ZEUS138…" at bounding box center [141, 124] width 282 height 249
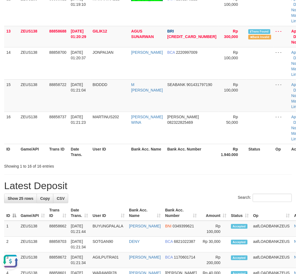
click at [127, 172] on div "**********" at bounding box center [148, 119] width 296 height 1071
click at [126, 171] on div "**********" at bounding box center [148, 119] width 296 height 1071
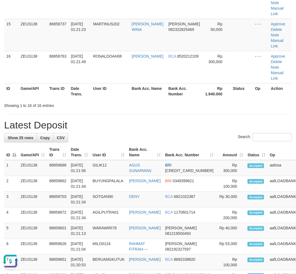
drag, startPoint x: 126, startPoint y: 104, endPoint x: 99, endPoint y: 109, distance: 26.6
click at [125, 104] on div "Showing 1 to 16 of 16 entries" at bounding box center [148, 105] width 296 height 8
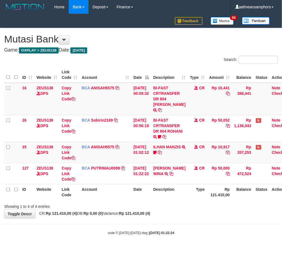
drag, startPoint x: 207, startPoint y: 213, endPoint x: 202, endPoint y: 208, distance: 7.2
click at [206, 212] on div "**********" at bounding box center [141, 123] width 282 height 190
click at [205, 201] on div "Showing 1 to 4 of 4 entries" at bounding box center [141, 205] width 282 height 8
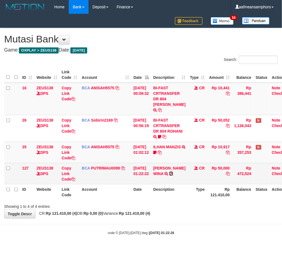
click at [169, 176] on icon at bounding box center [171, 174] width 4 height 4
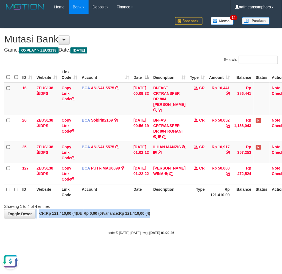
click at [167, 210] on div "**********" at bounding box center [141, 123] width 282 height 190
click at [177, 207] on div "Showing 1 to 4 of 4 entries" at bounding box center [141, 205] width 282 height 8
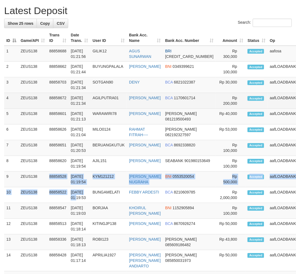
scroll to position [502, 0]
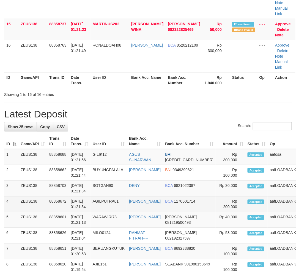
drag, startPoint x: 103, startPoint y: 203, endPoint x: 108, endPoint y: 200, distance: 5.8
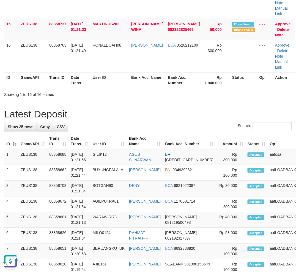
scroll to position [0, 0]
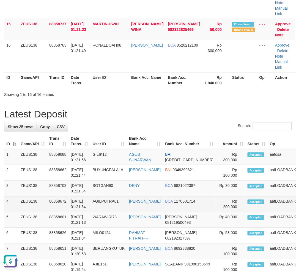
drag, startPoint x: 81, startPoint y: 209, endPoint x: 64, endPoint y: 207, distance: 16.8
click at [83, 208] on td "01/10/2025 01:21:34" at bounding box center [80, 204] width 22 height 16
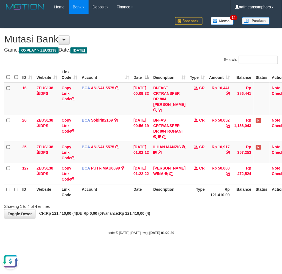
click at [180, 204] on div "Showing 1 to 4 of 4 entries" at bounding box center [141, 205] width 282 height 8
click at [182, 203] on div "Showing 1 to 4 of 4 entries" at bounding box center [141, 205] width 282 height 8
click at [177, 204] on div "Showing 1 to 4 of 4 entries" at bounding box center [141, 205] width 282 height 8
click at [149, 229] on body "Toggle navigation Home Bank Account List Load By Website Group [OXPLAY] ZEUS138…" at bounding box center [141, 124] width 282 height 249
click at [181, 208] on div "Showing 1 to 4 of 4 entries" at bounding box center [141, 205] width 282 height 8
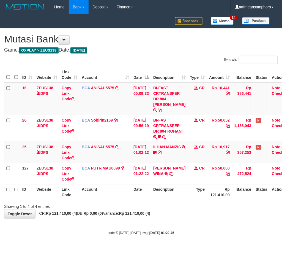
click at [168, 217] on div "**********" at bounding box center [141, 123] width 282 height 190
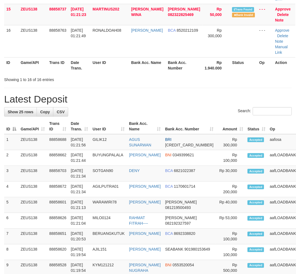
scroll to position [502, 0]
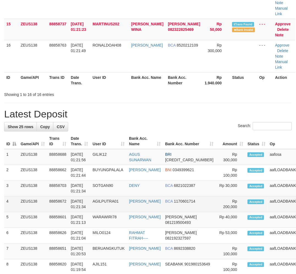
click at [104, 200] on td "AGILPUTRA01" at bounding box center [109, 204] width 37 height 16
drag, startPoint x: 88, startPoint y: 196, endPoint x: 69, endPoint y: 199, distance: 19.1
click at [80, 197] on td "01/10/2025 01:21:34" at bounding box center [80, 204] width 22 height 16
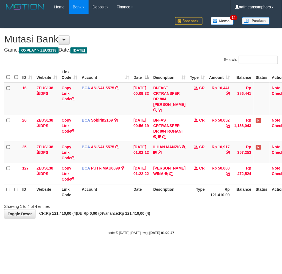
drag, startPoint x: 188, startPoint y: 224, endPoint x: 183, endPoint y: 219, distance: 6.2
click at [185, 221] on body "Toggle navigation Home Bank Account List Load By Website Group [OXPLAY] ZEUS138…" at bounding box center [141, 124] width 282 height 249
drag, startPoint x: 174, startPoint y: 213, endPoint x: 167, endPoint y: 210, distance: 7.8
click at [171, 213] on div "**********" at bounding box center [141, 123] width 282 height 190
click at [166, 149] on link "ILHAN MANZIS" at bounding box center [167, 147] width 28 height 4
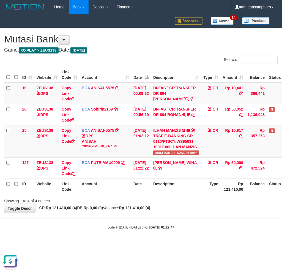
click at [177, 206] on div "**********" at bounding box center [141, 120] width 282 height 185
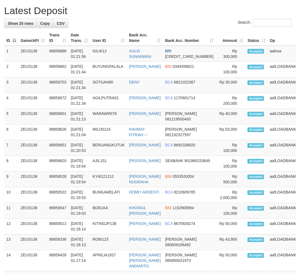
scroll to position [502, 0]
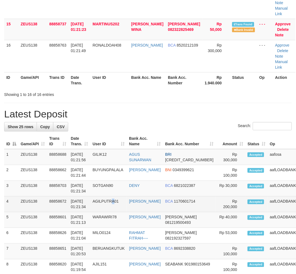
drag, startPoint x: 112, startPoint y: 204, endPoint x: 62, endPoint y: 210, distance: 50.7
click at [104, 207] on td "AGILPUTRA01" at bounding box center [109, 204] width 37 height 16
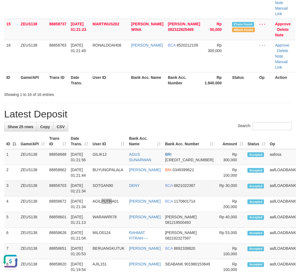
scroll to position [0, 0]
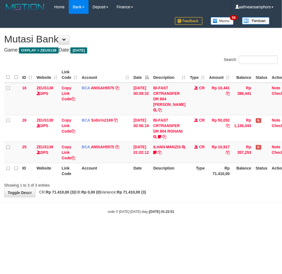
click at [193, 216] on body "Toggle navigation Home Bank Account List Load By Website Group [OXPLAY] ZEUS138…" at bounding box center [141, 114] width 282 height 228
click at [158, 225] on body "Toggle navigation Home Bank Account List Load By Website Group [OXPLAY] ZEUS138…" at bounding box center [141, 114] width 282 height 228
drag, startPoint x: 157, startPoint y: 225, endPoint x: 141, endPoint y: 227, distance: 16.1
click at [150, 227] on body "Toggle navigation Home Bank Account List Load By Website Group [OXPLAY] ZEUS138…" at bounding box center [141, 114] width 282 height 228
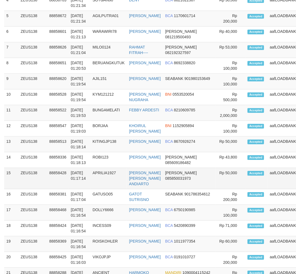
scroll to position [584, 0]
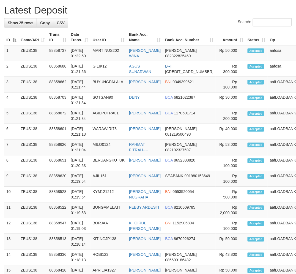
drag, startPoint x: 112, startPoint y: 200, endPoint x: 4, endPoint y: 206, distance: 108.7
click at [94, 201] on td "KYM121212" at bounding box center [109, 195] width 37 height 16
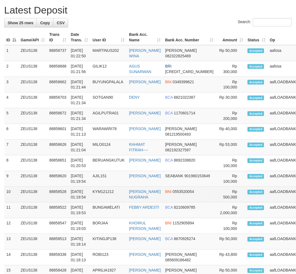
drag, startPoint x: 127, startPoint y: 200, endPoint x: 81, endPoint y: 206, distance: 46.1
click at [95, 203] on td "KYM121212" at bounding box center [109, 195] width 37 height 16
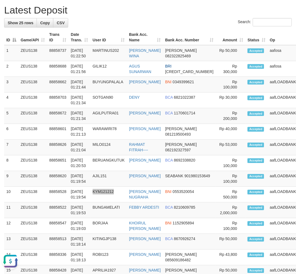
scroll to position [0, 0]
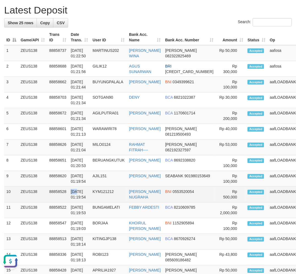
drag, startPoint x: 71, startPoint y: 195, endPoint x: 68, endPoint y: 200, distance: 5.6
click at [76, 196] on td "[DATE] 01:19:54" at bounding box center [80, 195] width 22 height 16
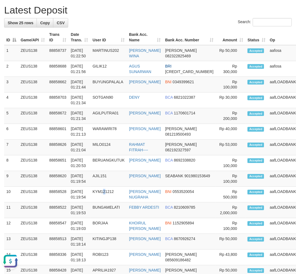
drag, startPoint x: 106, startPoint y: 200, endPoint x: 1, endPoint y: 225, distance: 108.1
click at [106, 201] on td "KYM121212" at bounding box center [109, 195] width 37 height 16
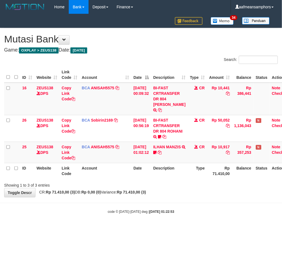
click at [180, 228] on html "Toggle navigation Home Bank Account List Load By Website Group [OXPLAY] ZEUS138…" at bounding box center [141, 114] width 282 height 228
drag, startPoint x: 185, startPoint y: 222, endPoint x: 194, endPoint y: 223, distance: 8.9
click at [194, 223] on body "Toggle navigation Home Bank Account List Load By Website Group [OXPLAY] ZEUS138…" at bounding box center [141, 114] width 282 height 228
click at [148, 228] on html "Toggle navigation Home Bank Account List Load By Website Group [OXPLAY] ZEUS138…" at bounding box center [141, 114] width 282 height 228
click at [181, 228] on html "Toggle navigation Home Bank Account List Load By Website Group [OXPLAY] ZEUS138…" at bounding box center [141, 114] width 282 height 228
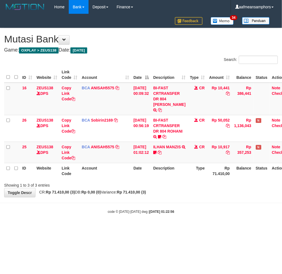
click at [183, 228] on html "Toggle navigation Home Bank Account List Load By Website Group [OXPLAY] ZEUS138…" at bounding box center [141, 114] width 282 height 228
drag, startPoint x: 203, startPoint y: 203, endPoint x: 199, endPoint y: 204, distance: 4.2
click at [200, 204] on body "Toggle navigation Home Bank Account List Load By Website Group [OXPLAY] ZEUS138…" at bounding box center [141, 114] width 282 height 228
click at [201, 204] on body "Toggle navigation Home Bank Account List Load By Website Group [OXPLAY] ZEUS138…" at bounding box center [141, 114] width 282 height 228
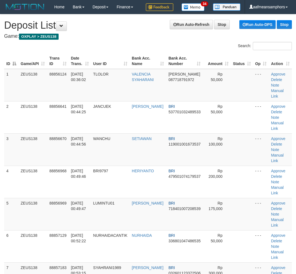
scroll to position [584, 0]
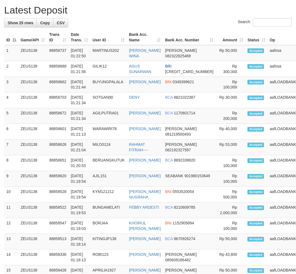
scroll to position [667, 0]
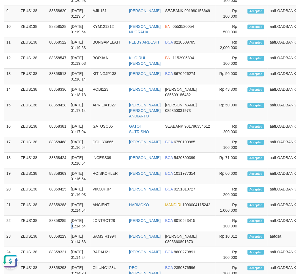
drag, startPoint x: 83, startPoint y: 246, endPoint x: 1, endPoint y: 230, distance: 83.7
click at [83, 231] on td "01/10/2025 01:14:54" at bounding box center [80, 223] width 22 height 16
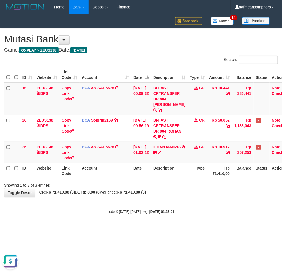
click at [230, 203] on body "Toggle navigation Home Bank Account List Load By Website Group [OXPLAY] ZEUS138…" at bounding box center [141, 114] width 282 height 228
click at [231, 203] on body "Toggle navigation Home Bank Account List Load By Website Group [OXPLAY] ZEUS138…" at bounding box center [141, 114] width 282 height 228
click at [239, 203] on body "Toggle navigation Home Bank Account List Load By Website Group [OXPLAY] ZEUS138…" at bounding box center [141, 114] width 282 height 228
drag, startPoint x: 190, startPoint y: 213, endPoint x: 199, endPoint y: 208, distance: 10.2
click at [190, 213] on div "code © 2012-2018 dwg | 2025/10/01 01:23:09" at bounding box center [141, 212] width 282 height 6
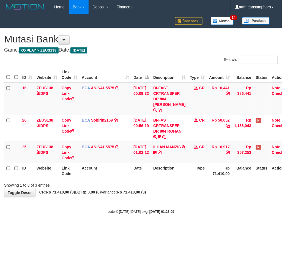
click at [194, 207] on body "Toggle navigation Home Bank Account List Load By Website Group [OXPLAY] ZEUS138…" at bounding box center [141, 114] width 282 height 228
click at [197, 228] on html "Toggle navigation Home Bank Account List Load By Website Group [OXPLAY] ZEUS138…" at bounding box center [141, 114] width 282 height 228
click at [190, 224] on body "Toggle navigation Home Bank Account List Load By Website Group [OXPLAY] ZEUS138…" at bounding box center [141, 114] width 282 height 228
drag, startPoint x: 216, startPoint y: 196, endPoint x: 208, endPoint y: 196, distance: 8.0
click at [215, 196] on div "**********" at bounding box center [141, 112] width 282 height 169
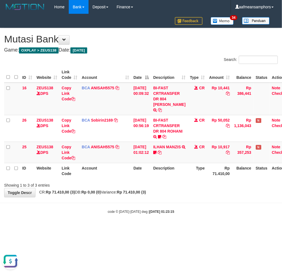
drag, startPoint x: 222, startPoint y: 210, endPoint x: 216, endPoint y: 211, distance: 5.5
click at [220, 211] on div "code © 2012-2018 dwg | 2025/10/01 01:23:15" at bounding box center [141, 212] width 282 height 6
drag, startPoint x: 214, startPoint y: 210, endPoint x: 217, endPoint y: 209, distance: 2.9
click at [214, 210] on div "code © 2012-2018 dwg | 2025/10/01 01:23:15" at bounding box center [141, 212] width 282 height 6
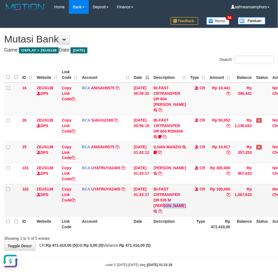
drag, startPoint x: 171, startPoint y: 200, endPoint x: 172, endPoint y: 205, distance: 5.3
click at [172, 205] on td "BI-FAST CRTRANSFER DR 535 M ZAINAL ABIDIN" at bounding box center [169, 200] width 37 height 32
copy td "M ZAINAL"
click at [65, 194] on link "Copy Link Code" at bounding box center [69, 194] width 14 height 15
copy td "M ZAINAL"
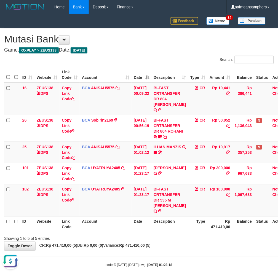
scroll to position [82, 0]
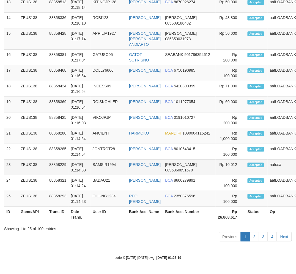
drag, startPoint x: 107, startPoint y: 251, endPoint x: 159, endPoint y: 177, distance: 90.7
click at [142, 225] on div "Show 25 rows Copy CSV Search: ID Game/API Trans ID Date Trans. User ID Bank Acc…" at bounding box center [148, 12] width 288 height 462
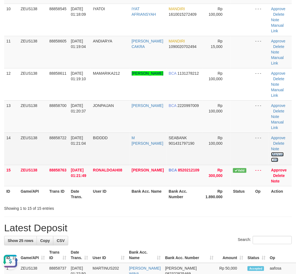
click at [274, 153] on link "Manual Link" at bounding box center [278, 157] width 13 height 10
click at [276, 153] on link "Manual Link" at bounding box center [278, 157] width 13 height 10
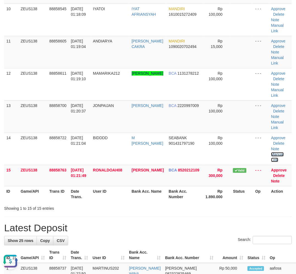
click at [272, 152] on link "Manual Link" at bounding box center [278, 157] width 13 height 10
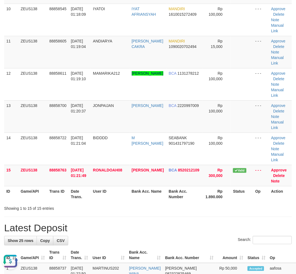
drag, startPoint x: 117, startPoint y: 229, endPoint x: 83, endPoint y: 229, distance: 34.7
click at [109, 229] on h1 "Latest Deposit" at bounding box center [148, 227] width 288 height 11
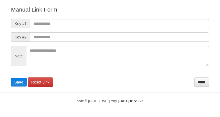
scroll to position [61, 0]
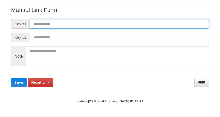
click at [155, 25] on input "text" at bounding box center [119, 23] width 179 height 9
paste input "**********"
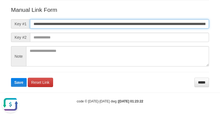
scroll to position [0, 365]
type input "**********"
click at [11, 78] on button "Save" at bounding box center [19, 82] width 16 height 9
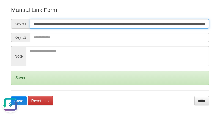
click at [11, 97] on button "Save" at bounding box center [19, 101] width 16 height 9
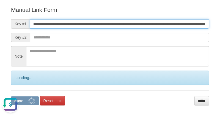
click at [11, 97] on button "Save" at bounding box center [25, 101] width 28 height 9
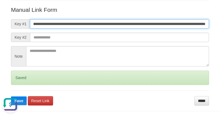
click at [11, 97] on button "Save" at bounding box center [19, 101] width 16 height 9
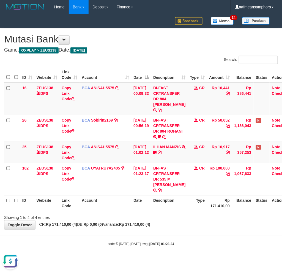
click at [176, 244] on div "code © 2012-2018 dwg | 2025/10/01 01:23:24" at bounding box center [141, 244] width 282 height 6
click at [175, 243] on div "code © 2012-2018 dwg | 2025/10/01 01:23:24" at bounding box center [141, 244] width 282 height 6
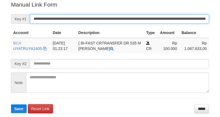
click at [108, 19] on input "**********" at bounding box center [119, 18] width 179 height 9
click at [11, 105] on button "Save" at bounding box center [19, 109] width 16 height 9
click at [108, 19] on input "**********" at bounding box center [119, 18] width 179 height 9
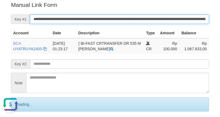
scroll to position [0, 0]
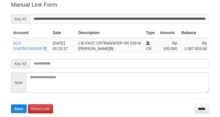
click at [108, 18] on input "**********" at bounding box center [119, 18] width 179 height 9
click at [11, 105] on button "Save" at bounding box center [19, 109] width 16 height 9
click at [108, 18] on input "**********" at bounding box center [119, 18] width 179 height 9
click at [11, 105] on button "Save" at bounding box center [19, 109] width 16 height 9
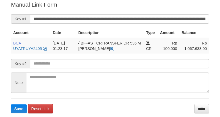
click at [107, 20] on input "**********" at bounding box center [119, 18] width 179 height 9
click at [11, 105] on button "Save" at bounding box center [19, 109] width 16 height 9
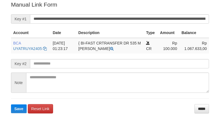
click at [11, 105] on button "Save" at bounding box center [19, 109] width 16 height 9
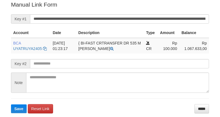
click at [11, 105] on button "Save" at bounding box center [19, 109] width 16 height 9
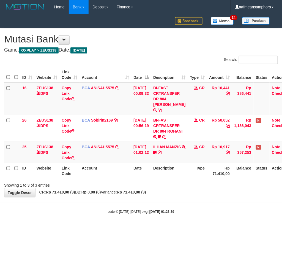
click at [172, 228] on html "Toggle navigation Home Bank Account List Load By Website Group [OXPLAY] ZEUS138…" at bounding box center [141, 114] width 282 height 228
click at [152, 227] on body "Toggle navigation Home Bank Account List Load By Website Group [OXPLAY] ZEUS138…" at bounding box center [141, 114] width 282 height 228
click at [161, 221] on body "Toggle navigation Home Bank Account List Load By Website Group [OXPLAY] ZEUS138…" at bounding box center [141, 114] width 282 height 228
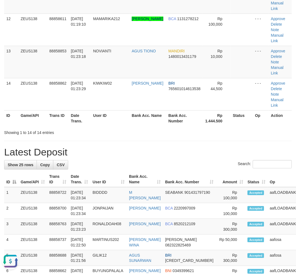
click at [116, 120] on th "User ID" at bounding box center [110, 118] width 39 height 16
click at [112, 117] on th "User ID" at bounding box center [110, 118] width 39 height 16
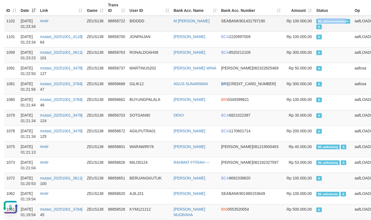
click at [319, 21] on span "ML aafmeansamphors" at bounding box center [334, 21] width 34 height 5
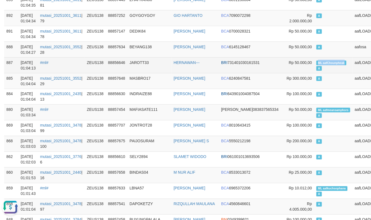
drag, startPoint x: 312, startPoint y: 61, endPoint x: 318, endPoint y: 61, distance: 6.1
click at [318, 61] on td "ML aafChounpheak A" at bounding box center [333, 65] width 38 height 16
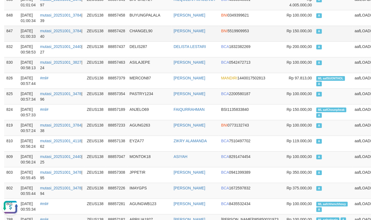
click at [127, 34] on td "88857428" at bounding box center [116, 34] width 21 height 16
click at [127, 33] on td "88857428" at bounding box center [116, 34] width 21 height 16
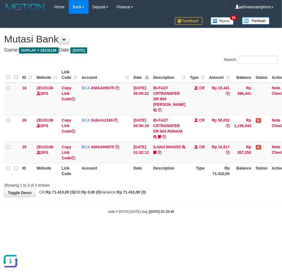
click at [106, 185] on div "Showing 1 to 3 of 3 entries" at bounding box center [58, 184] width 109 height 8
drag, startPoint x: 106, startPoint y: 185, endPoint x: 157, endPoint y: 171, distance: 53.0
click at [114, 185] on div "Showing 1 to 3 of 3 entries" at bounding box center [58, 184] width 109 height 8
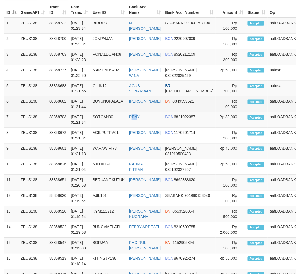
scroll to position [476, 0]
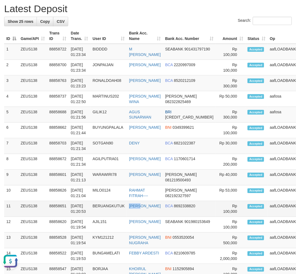
click at [125, 210] on tr "11 ZEUS138 88858651 01/10/2025 01:20:53 BERUANGKUTUK ALDY REYNALDI BCA 86923388…" at bounding box center [168, 209] width 328 height 16
click at [115, 201] on td "BERUANGKUTUK" at bounding box center [109, 209] width 37 height 16
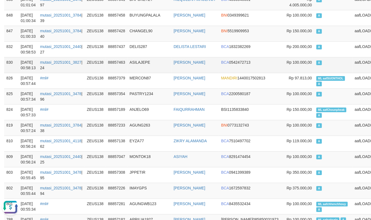
drag, startPoint x: 137, startPoint y: 60, endPoint x: 134, endPoint y: 58, distance: 3.9
click at [138, 60] on td "ASILAJEPE" at bounding box center [150, 65] width 44 height 16
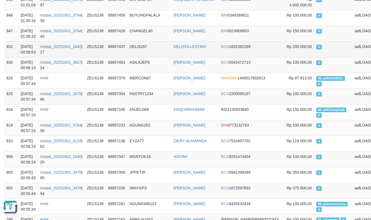
drag, startPoint x: 133, startPoint y: 58, endPoint x: 95, endPoint y: 50, distance: 38.9
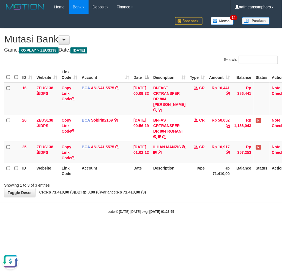
drag, startPoint x: 120, startPoint y: 197, endPoint x: 140, endPoint y: 195, distance: 19.9
click at [120, 197] on body "Toggle navigation Home Bank Account List Load By Website Group [OXPLAY] ZEUS138…" at bounding box center [141, 114] width 282 height 228
click at [136, 190] on strong "Rp 71.410,00 (3)" at bounding box center [131, 192] width 29 height 4
drag, startPoint x: 195, startPoint y: 202, endPoint x: 205, endPoint y: 203, distance: 10.0
click at [194, 202] on body "Toggle navigation Home Bank Account List Load By Website Group [OXPLAY] ZEUS138…" at bounding box center [141, 114] width 282 height 228
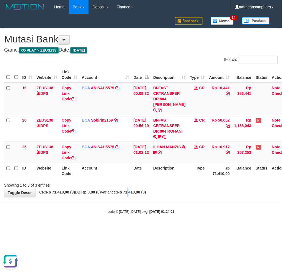
drag, startPoint x: 143, startPoint y: 192, endPoint x: 139, endPoint y: 191, distance: 3.6
click at [141, 192] on strong "Rp 71.410,00 (3)" at bounding box center [131, 192] width 29 height 4
click at [152, 181] on div "Showing 1 to 3 of 3 entries" at bounding box center [141, 184] width 282 height 8
click at [169, 206] on body "Toggle navigation Home Bank Account List Load By Website Group [OXPLAY] ZEUS138…" at bounding box center [141, 114] width 282 height 228
click at [168, 205] on body "Toggle navigation Home Bank Account List Load By Website Group [OXPLAY] ZEUS138…" at bounding box center [141, 114] width 282 height 228
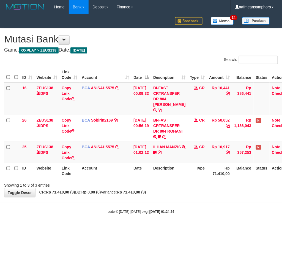
click at [182, 191] on div "**********" at bounding box center [141, 112] width 282 height 169
click at [139, 163] on th "Date" at bounding box center [141, 171] width 20 height 16
click at [190, 171] on th "Type" at bounding box center [197, 171] width 19 height 16
drag, startPoint x: 66, startPoint y: 231, endPoint x: 63, endPoint y: 233, distance: 3.5
click at [63, 228] on html "Toggle navigation Home Bank Account List Load By Website Group [OXPLAY] ZEUS138…" at bounding box center [141, 114] width 282 height 228
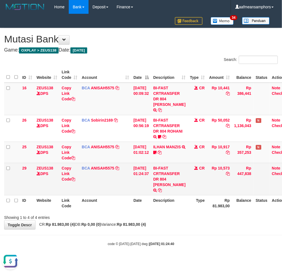
click at [166, 191] on td "BI-FAST CRTRANSFER DR 804 AMANDA ANGGI PRAYO" at bounding box center [169, 179] width 37 height 32
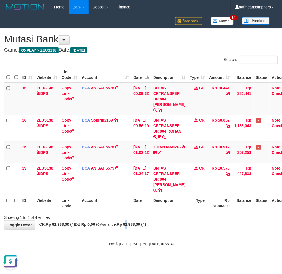
click at [140, 229] on div "**********" at bounding box center [141, 128] width 282 height 201
click at [184, 229] on div "**********" at bounding box center [141, 128] width 282 height 201
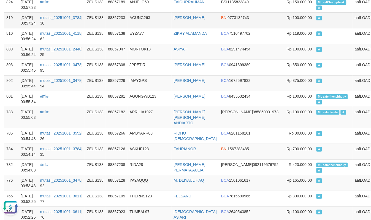
drag, startPoint x: 191, startPoint y: 29, endPoint x: 184, endPoint y: 28, distance: 7.3
click at [190, 29] on td "ZIKRY ALAMANDA" at bounding box center [196, 36] width 48 height 16
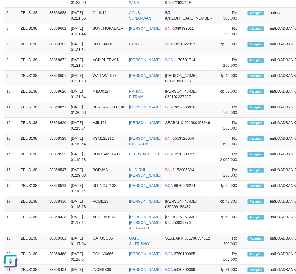
click at [104, 212] on tr "17 ZEUS138 88858336 01/10/2025 01:18:13 ROBI123 ROBI FASLA DANA 085609186482 Rp…" at bounding box center [168, 204] width 328 height 16
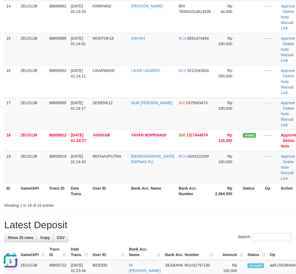
click at [95, 223] on h1 "Latest Deposit" at bounding box center [148, 225] width 288 height 11
click at [101, 220] on h1 "Latest Deposit" at bounding box center [148, 225] width 288 height 11
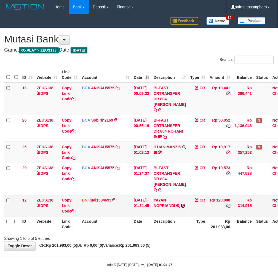
click at [181, 208] on icon at bounding box center [183, 206] width 4 height 4
drag, startPoint x: 188, startPoint y: 252, endPoint x: 202, endPoint y: 242, distance: 17.3
click at [187, 250] on div "**********" at bounding box center [139, 139] width 278 height 222
click at [199, 234] on div "ID Website Link Code Account Date Description Type Amount Balance Status Action…" at bounding box center [139, 149] width 278 height 168
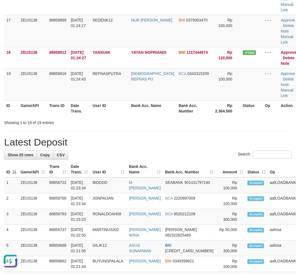
click at [103, 135] on div "**********" at bounding box center [148, 28] width 296 height 1168
click at [104, 135] on div "**********" at bounding box center [148, 28] width 296 height 1168
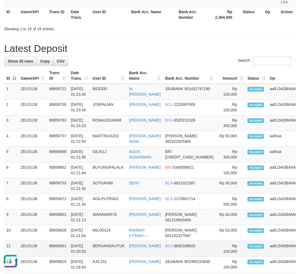
click at [90, 246] on td "01/10/2025 01:20:53" at bounding box center [80, 249] width 22 height 16
drag, startPoint x: 89, startPoint y: 246, endPoint x: 93, endPoint y: 241, distance: 6.2
click at [90, 246] on td "01/10/2025 01:20:53" at bounding box center [80, 249] width 22 height 16
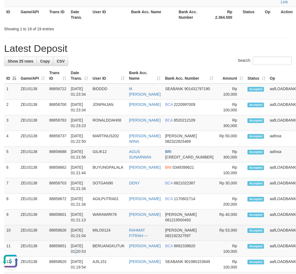
click at [83, 235] on td "[DATE] 01:21:04" at bounding box center [80, 233] width 22 height 16
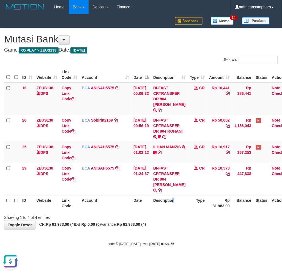
drag, startPoint x: 177, startPoint y: 214, endPoint x: 168, endPoint y: 214, distance: 8.8
click at [169, 211] on th "Description" at bounding box center [169, 203] width 37 height 16
drag, startPoint x: 167, startPoint y: 214, endPoint x: 170, endPoint y: 215, distance: 3.6
click at [168, 211] on th "Description" at bounding box center [169, 203] width 37 height 16
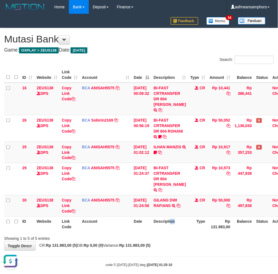
click at [174, 232] on th "Description" at bounding box center [169, 224] width 37 height 16
click at [174, 234] on div at bounding box center [197, 234] width 162 height 0
click at [147, 234] on div "ID Website Link Code Account Date Description Type Amount Balance Status Action…" at bounding box center [139, 149] width 278 height 168
drag, startPoint x: 149, startPoint y: 239, endPoint x: 175, endPoint y: 238, distance: 26.2
click at [152, 240] on div "Showing 1 to 5 of 5 entries" at bounding box center [139, 238] width 278 height 8
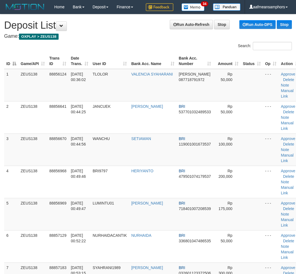
scroll to position [899, 0]
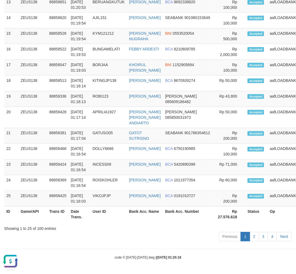
drag, startPoint x: 109, startPoint y: 250, endPoint x: 1, endPoint y: 230, distance: 109.3
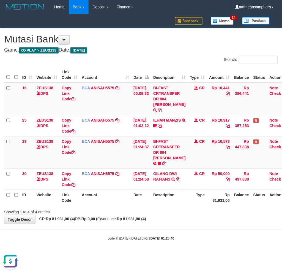
drag, startPoint x: 181, startPoint y: 211, endPoint x: 178, endPoint y: 213, distance: 3.5
click at [180, 211] on div "Showing 1 to 4 of 4 entries" at bounding box center [141, 211] width 282 height 8
click at [178, 213] on div "Showing 1 to 4 of 4 entries" at bounding box center [141, 211] width 282 height 8
click at [199, 209] on div "Showing 1 to 4 of 4 entries" at bounding box center [141, 211] width 282 height 8
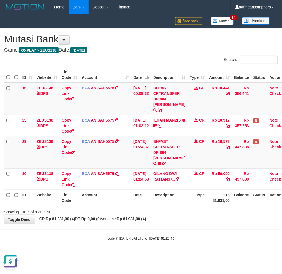
click at [189, 201] on th "Type" at bounding box center [197, 198] width 19 height 16
drag, startPoint x: 208, startPoint y: 219, endPoint x: 203, endPoint y: 222, distance: 5.8
click at [203, 222] on div "**********" at bounding box center [141, 126] width 282 height 196
click at [201, 219] on div "**********" at bounding box center [141, 126] width 282 height 196
click at [198, 211] on div "Showing 1 to 4 of 4 entries" at bounding box center [141, 211] width 282 height 8
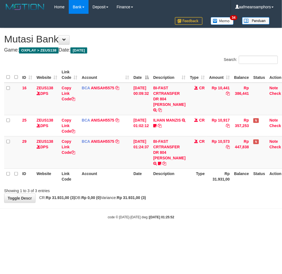
click at [199, 211] on body "Toggle navigation Home Bank Account List Load By Website Group [OXPLAY] ZEUS138…" at bounding box center [141, 116] width 282 height 233
drag, startPoint x: 212, startPoint y: 205, endPoint x: 203, endPoint y: 203, distance: 9.5
click at [207, 206] on body "Toggle navigation Home Bank Account List Load By Website Group [OXPLAY] ZEUS138…" at bounding box center [141, 116] width 282 height 233
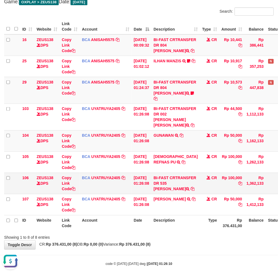
scroll to position [87, 0]
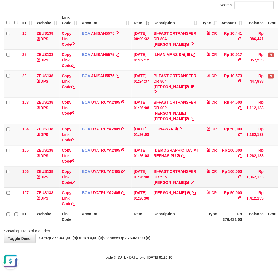
click at [171, 177] on td "BI-FAST CRTRANSFER DR 535 ANGGI FACHRUL ROJI" at bounding box center [175, 176] width 48 height 21
copy td "ANGGI FACHR"
click at [67, 169] on link "Copy Link Code" at bounding box center [69, 176] width 14 height 15
copy td "ANGGI FACHR"
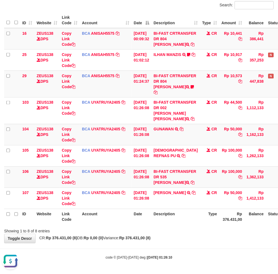
click at [186, 231] on div "Showing 1 to 8 of 8 entries" at bounding box center [139, 230] width 278 height 8
drag, startPoint x: 185, startPoint y: 231, endPoint x: 214, endPoint y: 234, distance: 29.2
click at [186, 230] on div "Showing 1 to 8 of 8 entries" at bounding box center [139, 230] width 278 height 8
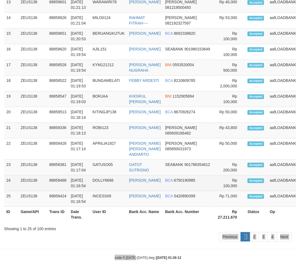
drag, startPoint x: 136, startPoint y: 249, endPoint x: 155, endPoint y: 213, distance: 40.8
click at [142, 240] on div "Show 25 rows Copy CSV Search: ID Game/API Trans ID Date Trans. User ID Bank Acc…" at bounding box center [148, 12] width 288 height 462
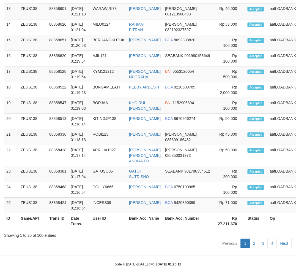
scroll to position [659, 0]
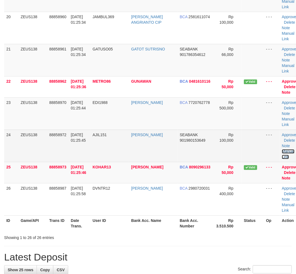
click at [282, 152] on link "Manual Link" at bounding box center [288, 154] width 13 height 10
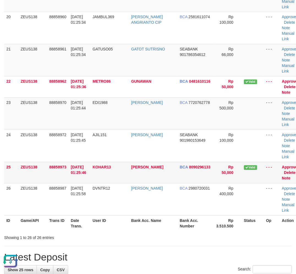
scroll to position [0, 0]
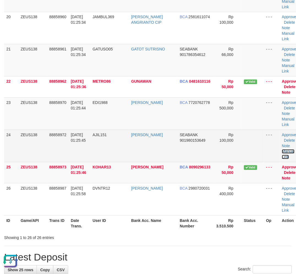
click at [282, 149] on link "Manual Link" at bounding box center [288, 154] width 13 height 10
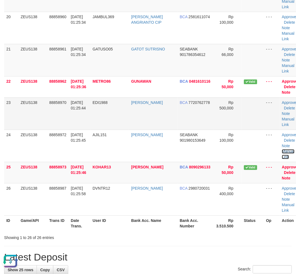
click at [282, 149] on link "Manual Link" at bounding box center [288, 154] width 13 height 10
drag, startPoint x: 102, startPoint y: 241, endPoint x: 2, endPoint y: 223, distance: 101.9
click at [90, 239] on div "**********" at bounding box center [148, 42] width 296 height 1372
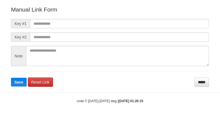
scroll to position [61, 0]
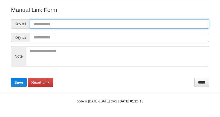
paste input "**********"
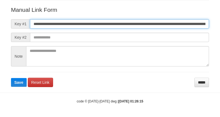
click at [148, 23] on input "**********" at bounding box center [119, 23] width 179 height 9
type input "**********"
click at [11, 78] on button "Save" at bounding box center [19, 82] width 16 height 9
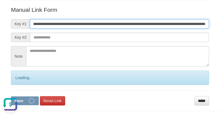
click at [11, 97] on button "Save" at bounding box center [25, 101] width 28 height 9
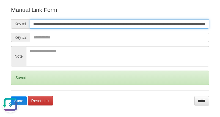
click at [11, 97] on button "Save" at bounding box center [19, 101] width 16 height 9
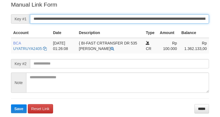
click at [138, 17] on input "**********" at bounding box center [119, 18] width 179 height 9
click at [11, 105] on button "Save" at bounding box center [19, 109] width 16 height 9
click at [138, 17] on input "**********" at bounding box center [119, 18] width 179 height 9
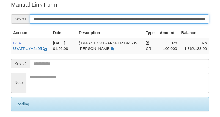
scroll to position [111, 0]
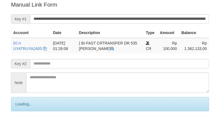
click at [137, 18] on input "**********" at bounding box center [119, 18] width 179 height 9
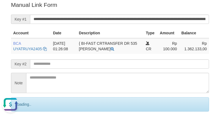
scroll to position [0, 0]
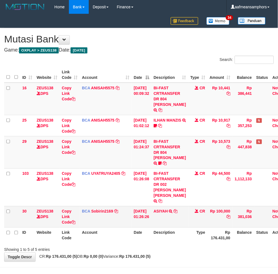
scroll to position [12, 0]
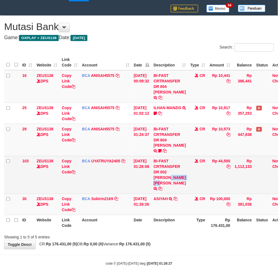
drag, startPoint x: 173, startPoint y: 172, endPoint x: 170, endPoint y: 176, distance: 4.6
click at [170, 176] on td "BI-FAST CRTRANSFER DR 002 TOFAN SANDIYA FERN" at bounding box center [169, 175] width 37 height 38
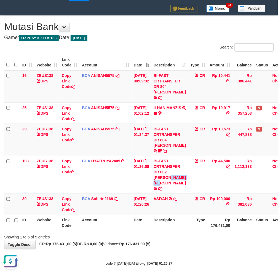
scroll to position [0, 0]
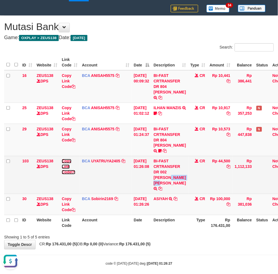
click at [65, 166] on link "Copy Link Code" at bounding box center [69, 166] width 14 height 15
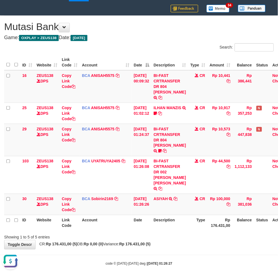
scroll to position [82, 0]
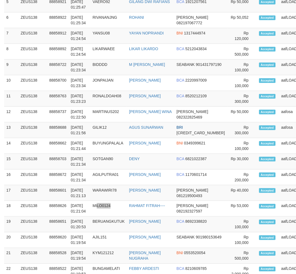
drag, startPoint x: 112, startPoint y: 213, endPoint x: 158, endPoint y: 118, distance: 105.0
click at [128, 198] on tbody "1 ZEUS138 88858972 01/10/2025 01:26:24 AJIL151 ANGGI FACHRUL ROJI SEABANK 90198…" at bounding box center [173, 130] width 339 height 393
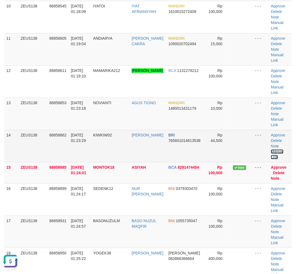
click at [273, 151] on link "Manual Link" at bounding box center [277, 154] width 13 height 10
drag, startPoint x: 279, startPoint y: 150, endPoint x: 263, endPoint y: 150, distance: 16.0
click at [279, 150] on link "Manual Link" at bounding box center [277, 154] width 13 height 10
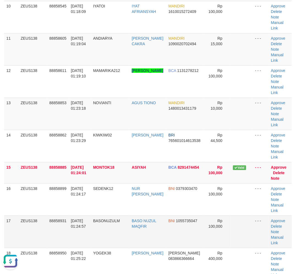
drag, startPoint x: 104, startPoint y: 231, endPoint x: 95, endPoint y: 228, distance: 9.6
click at [101, 229] on td "BASONUZULM" at bounding box center [110, 231] width 39 height 32
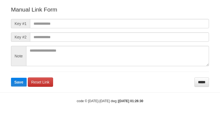
scroll to position [61, 0]
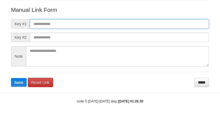
paste input "**********"
click at [150, 21] on input "text" at bounding box center [119, 23] width 179 height 9
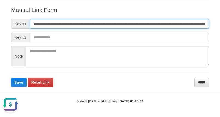
scroll to position [0, 0]
type input "**********"
click at [11, 78] on button "Save" at bounding box center [19, 82] width 16 height 9
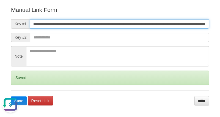
click at [11, 97] on button "Save" at bounding box center [19, 101] width 16 height 9
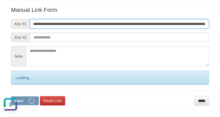
click at [11, 97] on button "Save" at bounding box center [25, 101] width 28 height 9
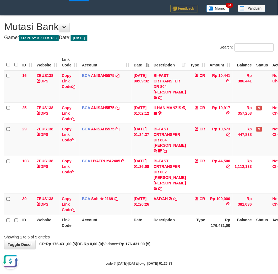
click at [180, 241] on div "**********" at bounding box center [139, 132] width 278 height 233
click at [181, 241] on div "**********" at bounding box center [139, 132] width 278 height 233
